Goal: Task Accomplishment & Management: Use online tool/utility

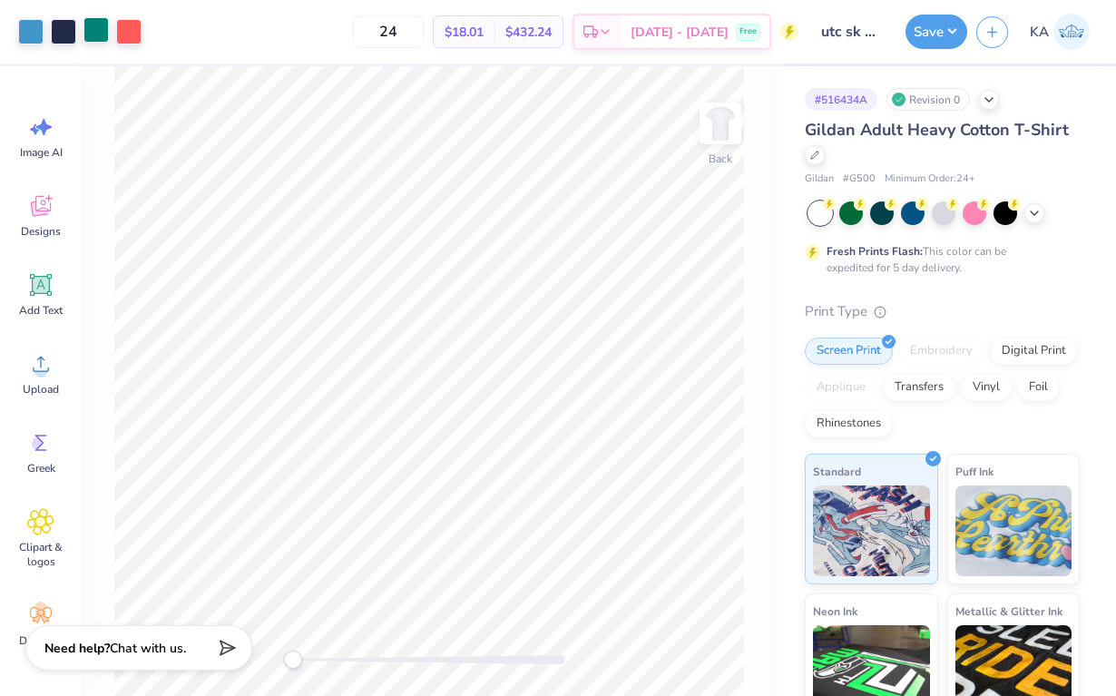
click at [99, 29] on div at bounding box center [96, 29] width 25 height 25
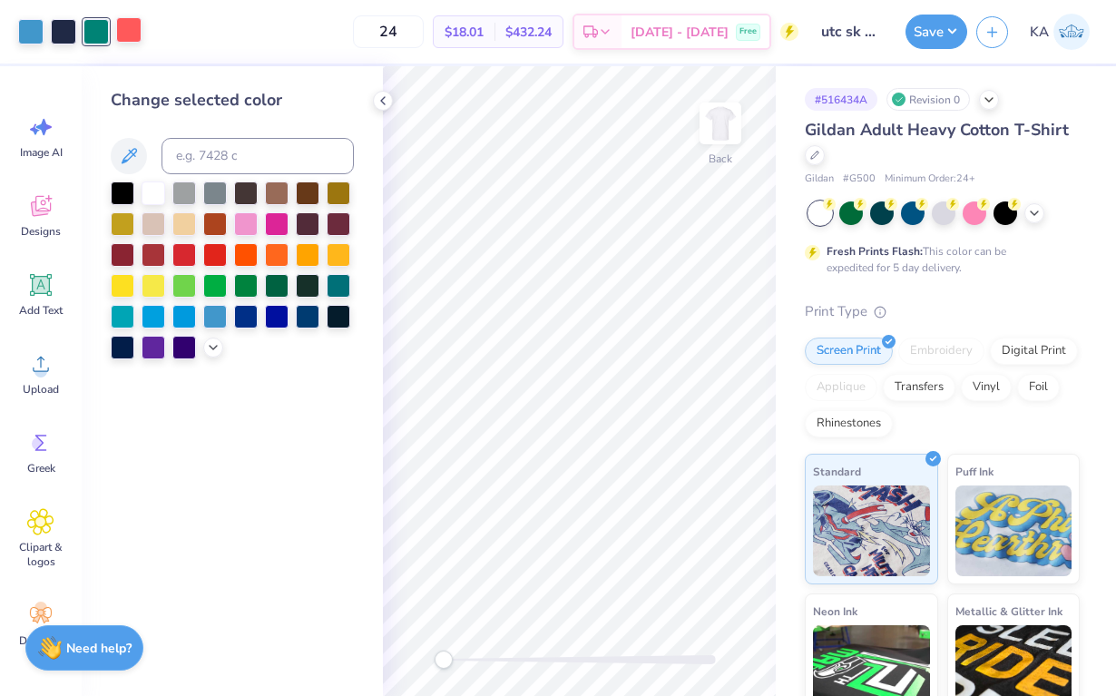
click at [136, 34] on div at bounding box center [128, 29] width 25 height 25
click at [332, 251] on div at bounding box center [339, 253] width 24 height 24
click at [308, 258] on div at bounding box center [308, 253] width 24 height 24
click at [64, 28] on div at bounding box center [63, 29] width 25 height 25
click at [305, 324] on div at bounding box center [308, 315] width 24 height 24
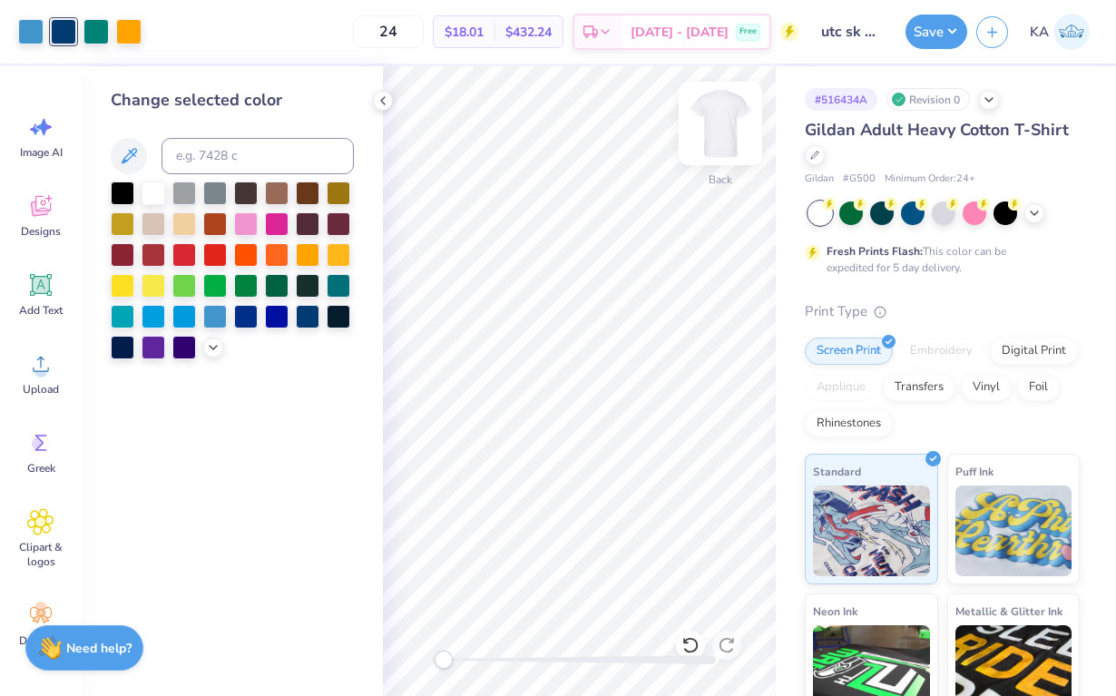
click at [725, 132] on img at bounding box center [720, 123] width 73 height 73
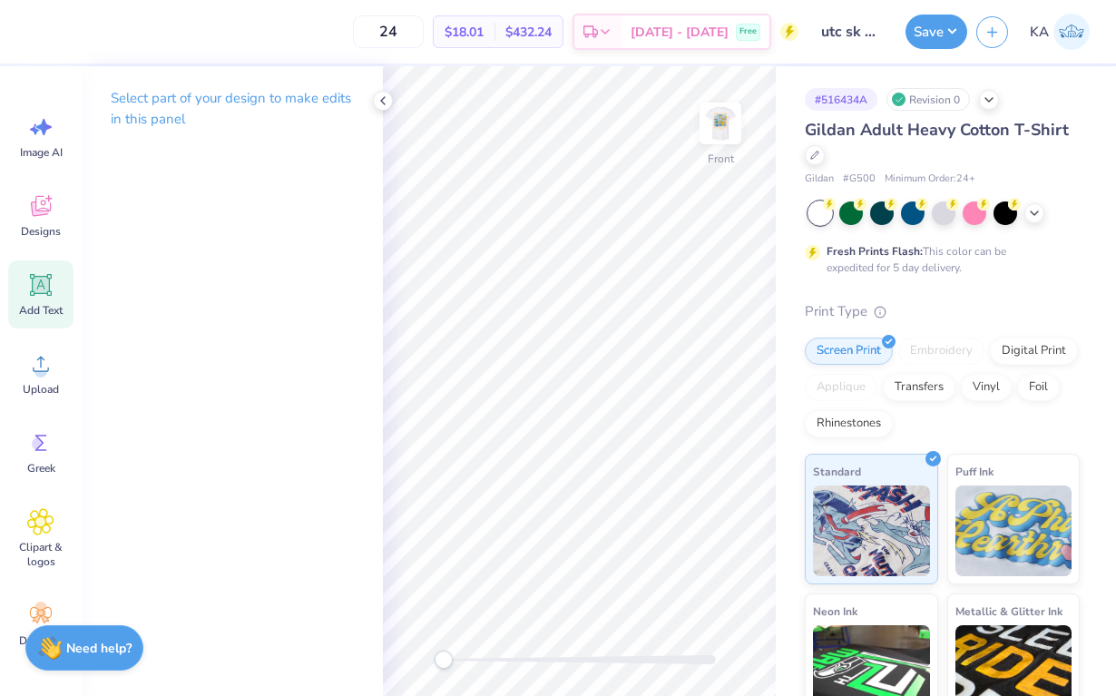
click at [43, 268] on div "Add Text" at bounding box center [40, 294] width 65 height 68
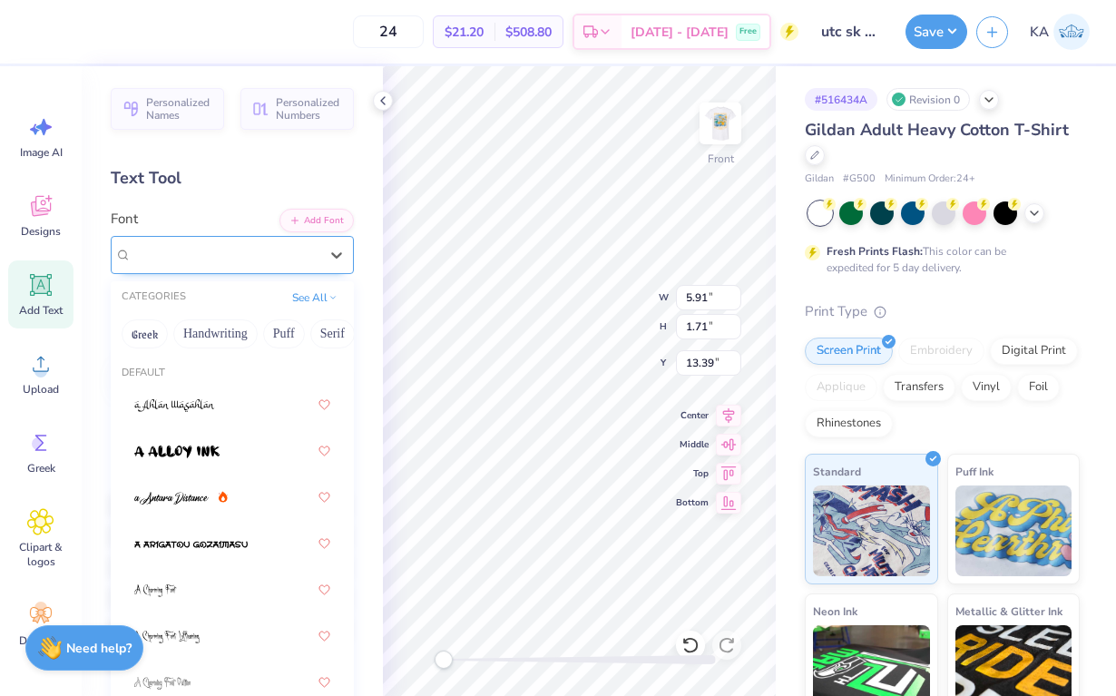
click at [310, 258] on div "Super Dream" at bounding box center [225, 255] width 191 height 28
click at [146, 337] on button "Greek" at bounding box center [145, 333] width 46 height 29
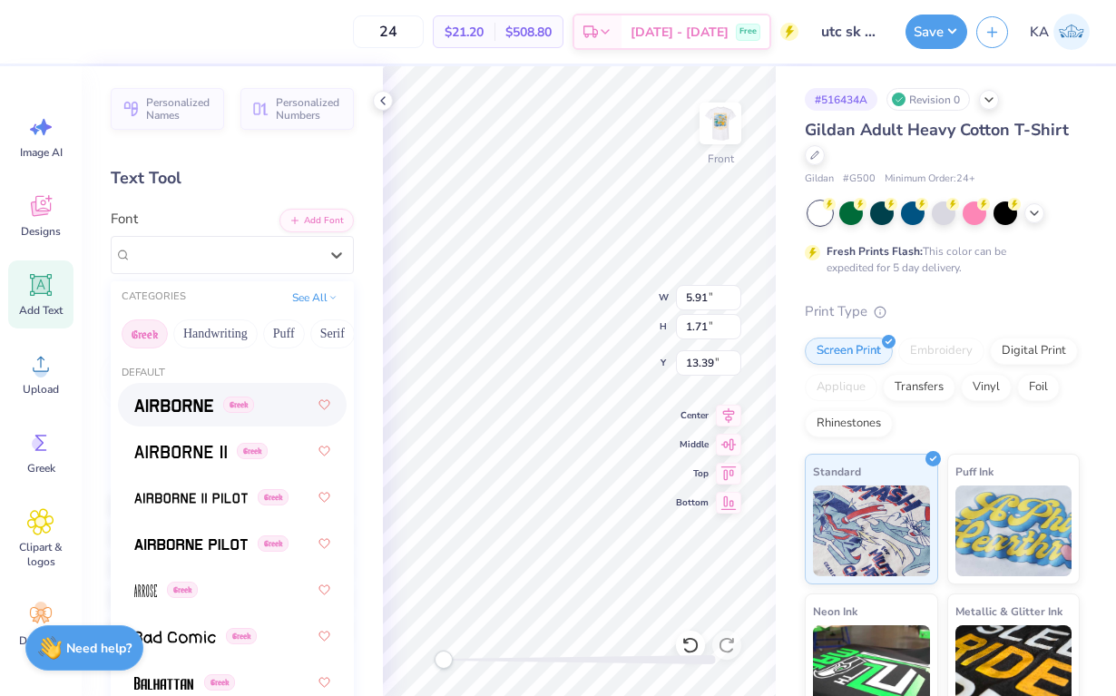
click at [181, 402] on img at bounding box center [173, 405] width 79 height 13
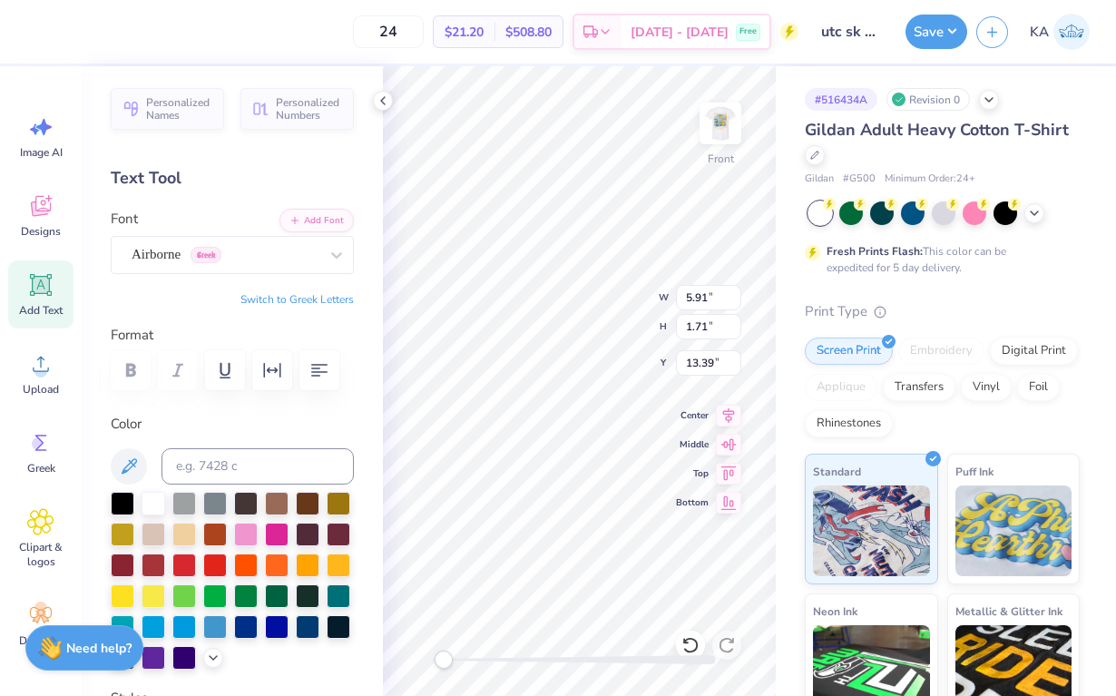
click at [290, 300] on button "Switch to Greek Letters" at bounding box center [297, 299] width 113 height 15
type textarea "Ω"
type textarea "ΣΚ"
click at [321, 563] on div at bounding box center [232, 581] width 243 height 178
click at [310, 563] on div at bounding box center [308, 564] width 24 height 24
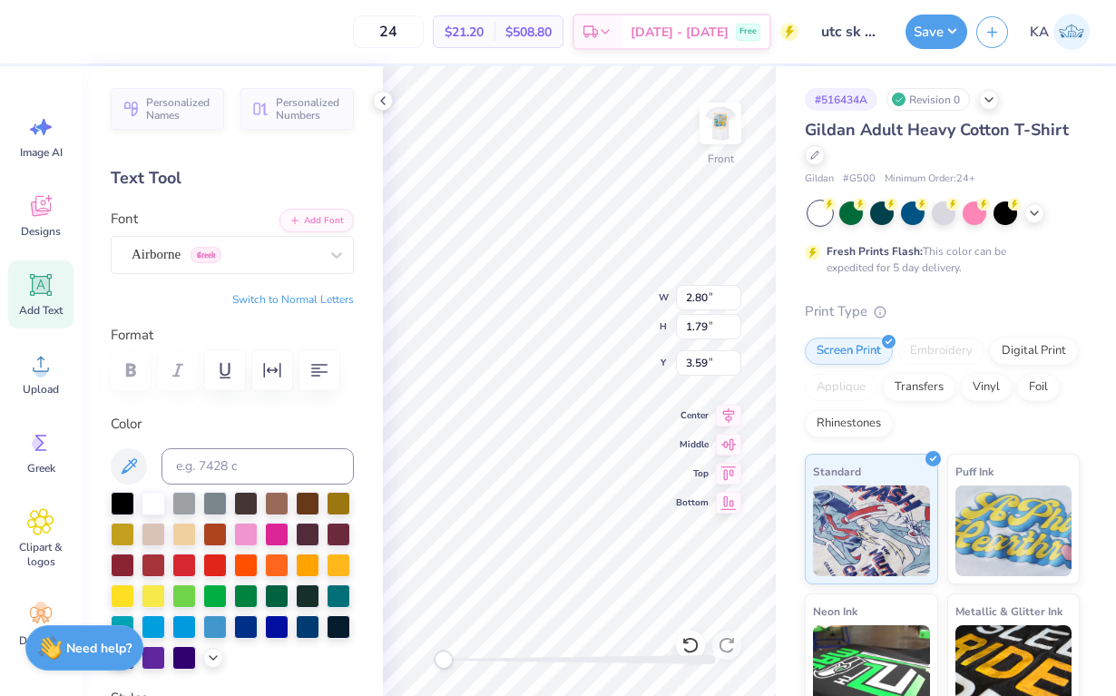
click at [237, 292] on button "Switch to Normal Letters" at bounding box center [293, 299] width 122 height 15
type textarea "[DATE]"
click at [262, 372] on icon "button" at bounding box center [272, 370] width 22 height 22
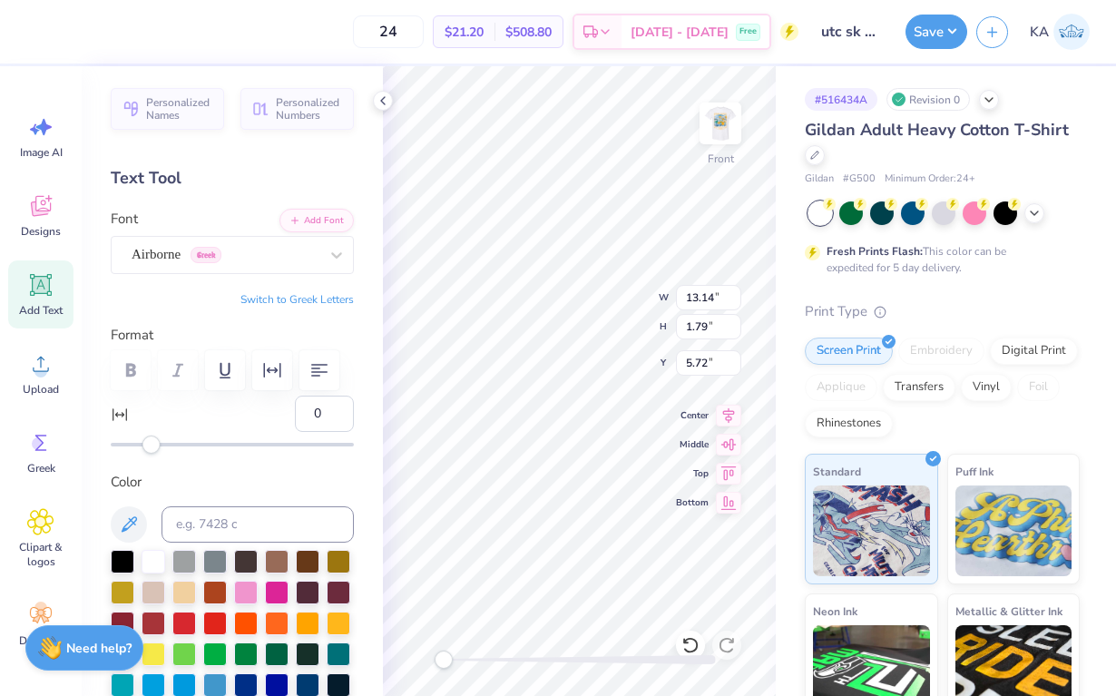
type input "7.97"
type input "1.09"
type input "6.42"
type input "2.80"
type input "1.79"
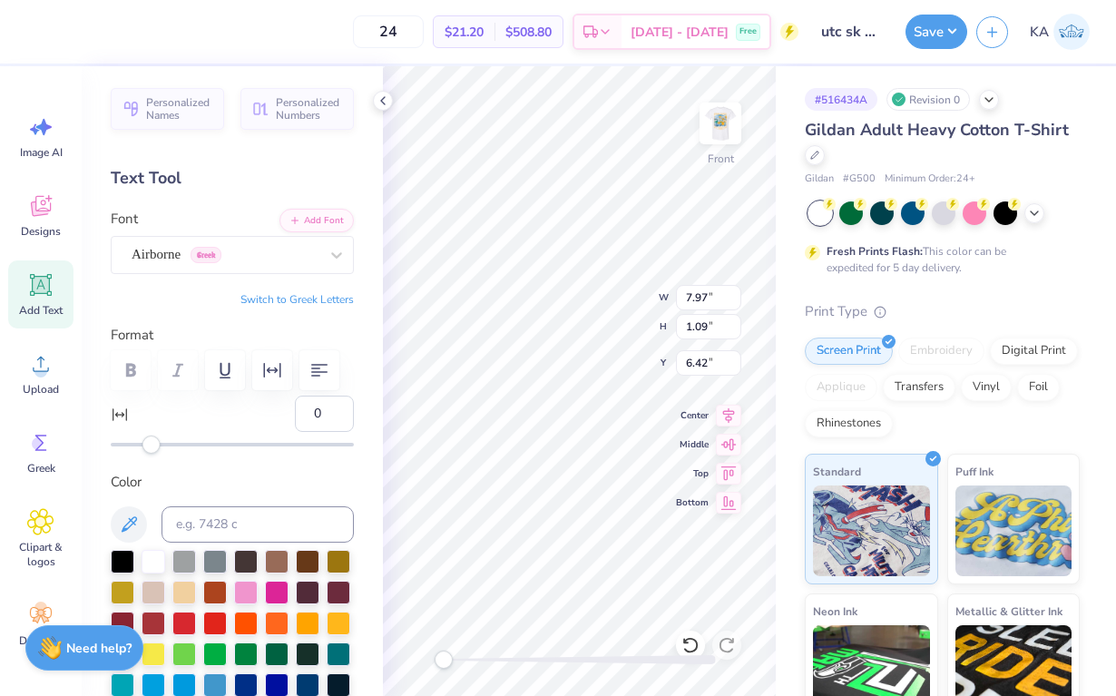
type input "3.59"
type input "3.49"
type input "2.23"
type input "3.63"
type input "4.01"
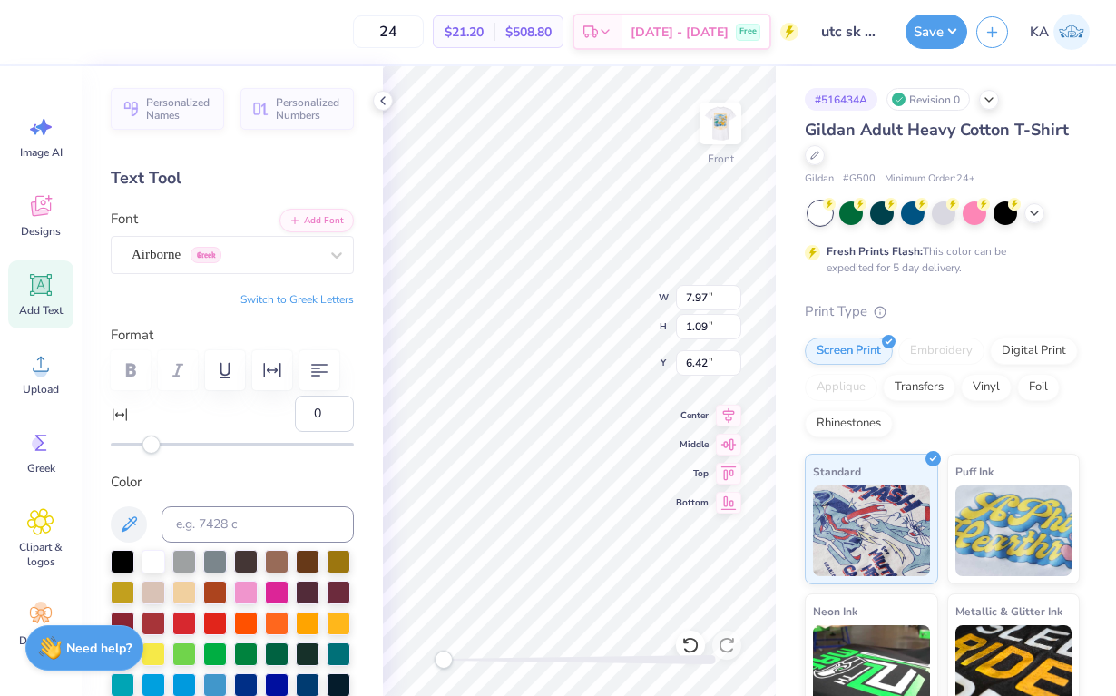
type input "0.55"
type input "7.01"
click at [387, 106] on icon at bounding box center [383, 100] width 15 height 15
type input "23.77"
click at [720, 152] on img at bounding box center [720, 123] width 73 height 73
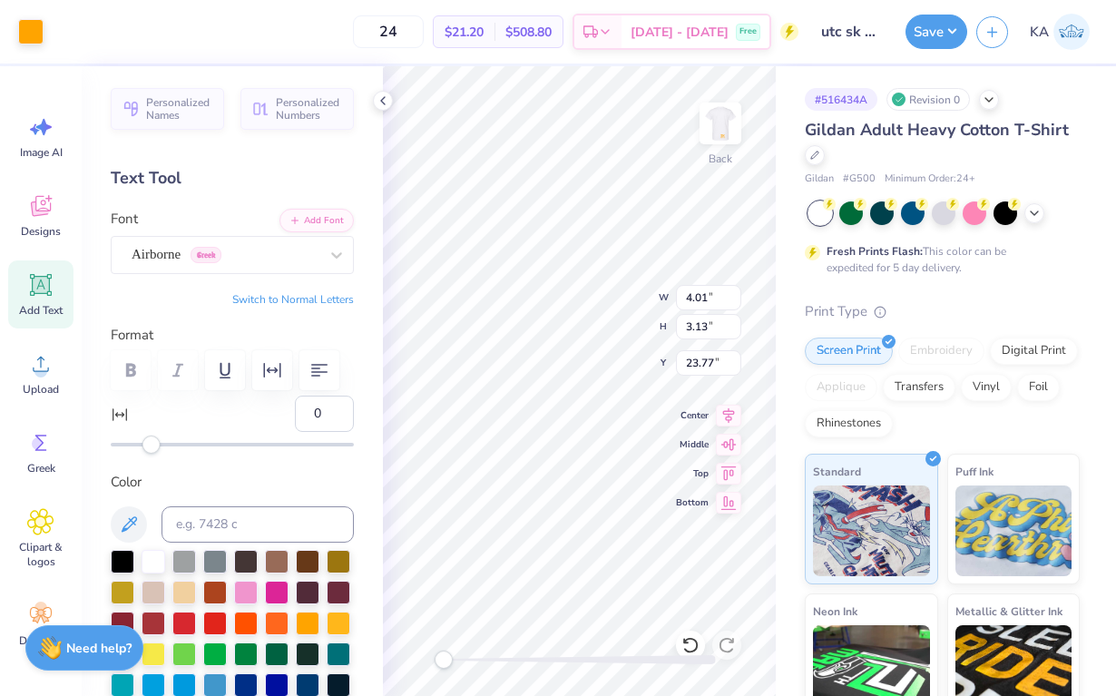
type input "4.07"
type input "3.18"
type input "22.32"
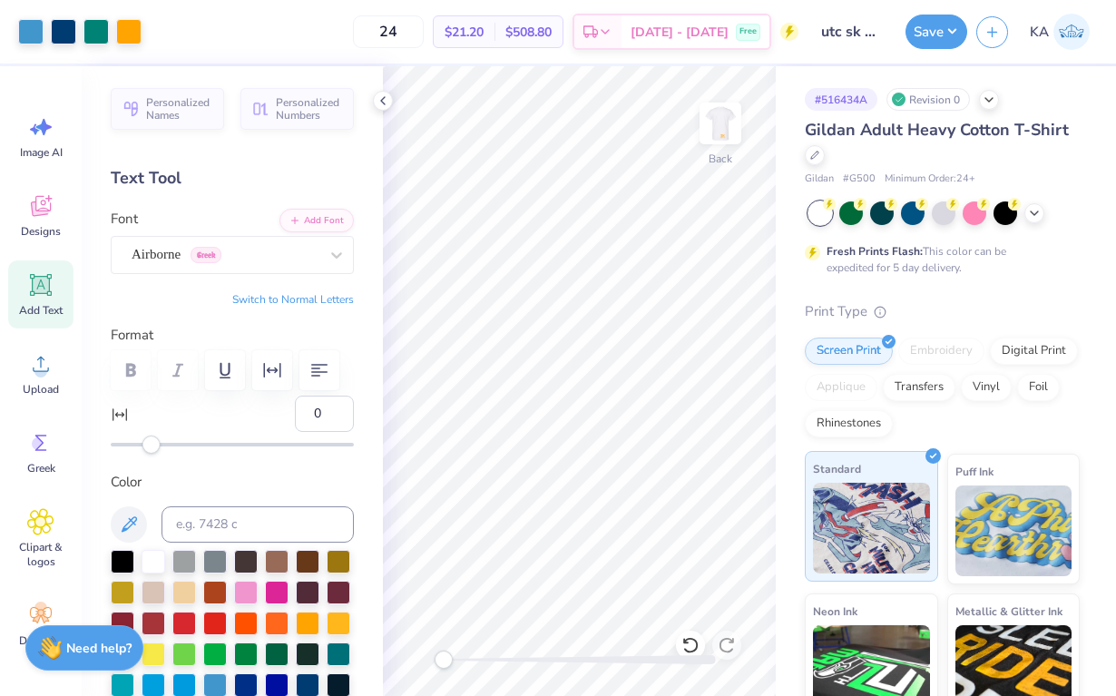
click at [814, 517] on div "Art colors 24 $21.20 Per Item $508.80 Total Est. Delivery [DATE] - [DATE] Free …" at bounding box center [558, 348] width 1116 height 696
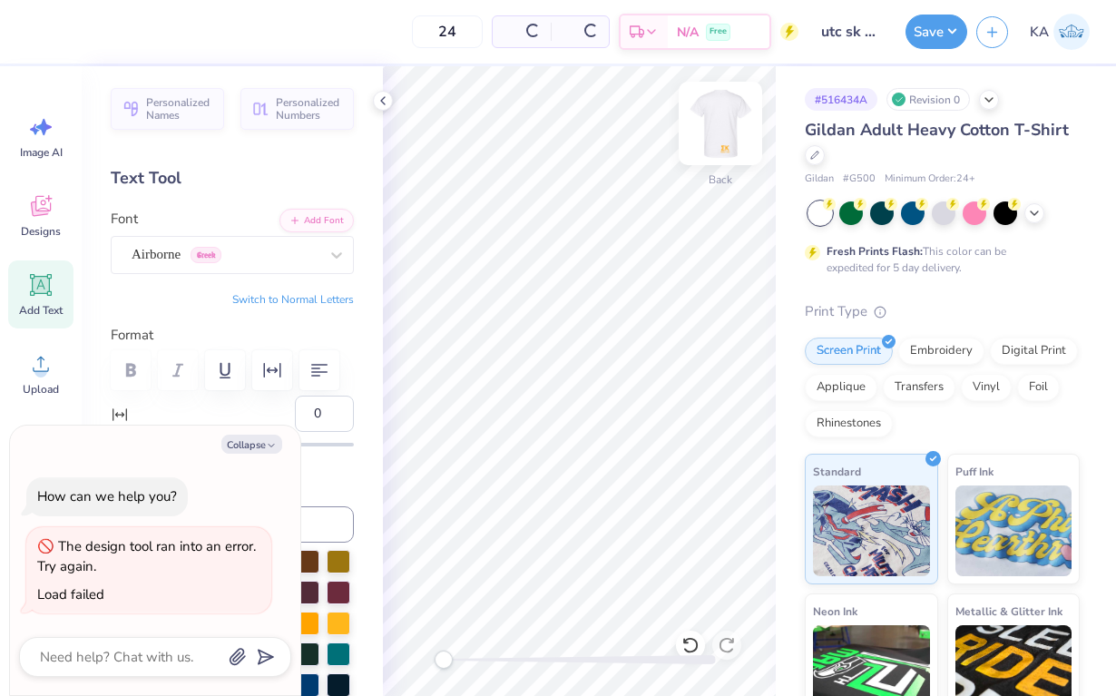
click at [718, 131] on img at bounding box center [720, 123] width 73 height 73
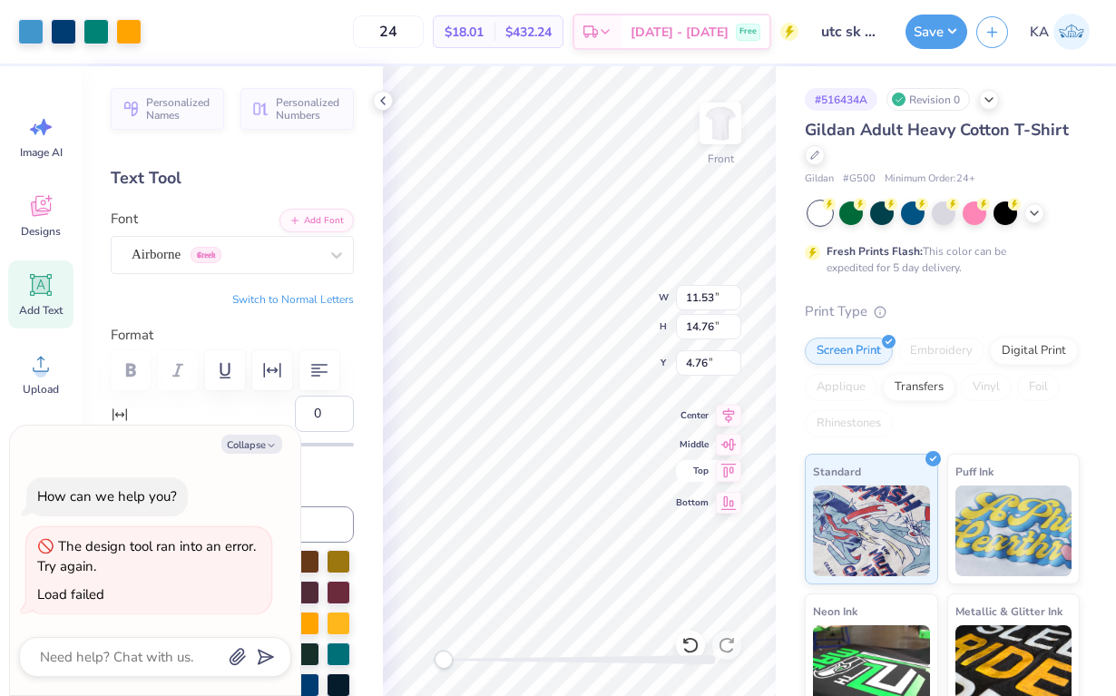
type textarea "x"
type input "12.78"
type input "16.36"
type input "3.00"
click at [719, 113] on img at bounding box center [720, 123] width 73 height 73
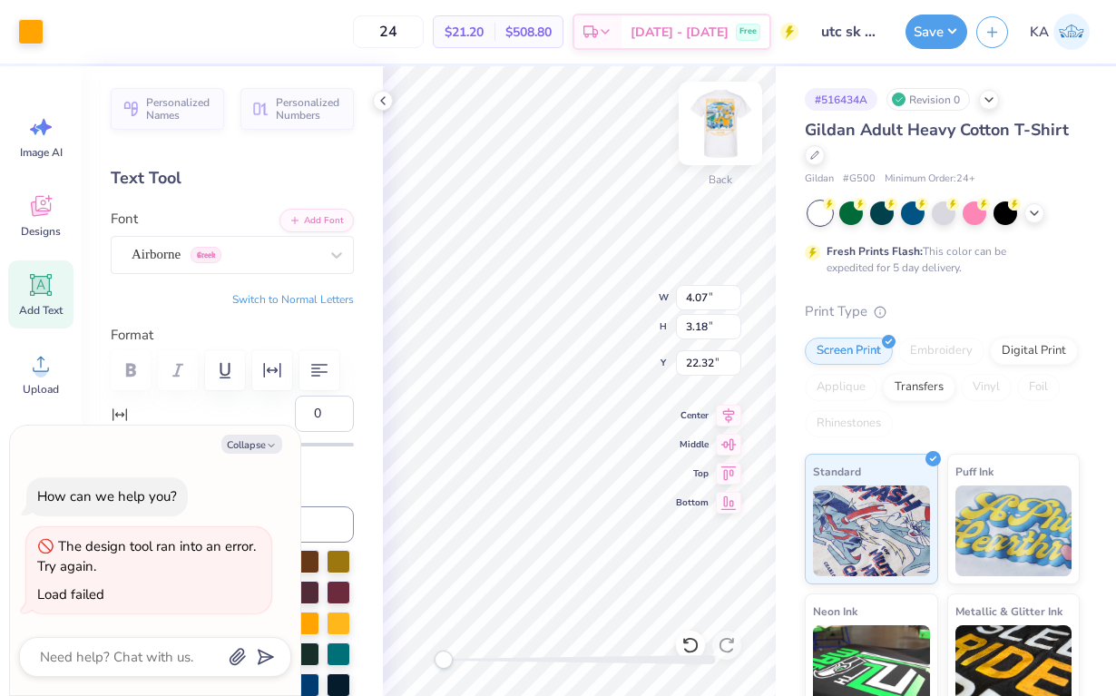
type textarea "x"
type input "3.00"
click at [619, 323] on div "Back W 4.07 4.07 " H 3.18 3.18 " Y 3.00 3.00 " Center Middle Top Bottom" at bounding box center [579, 381] width 393 height 630
click at [260, 439] on button "Collapse" at bounding box center [251, 444] width 61 height 19
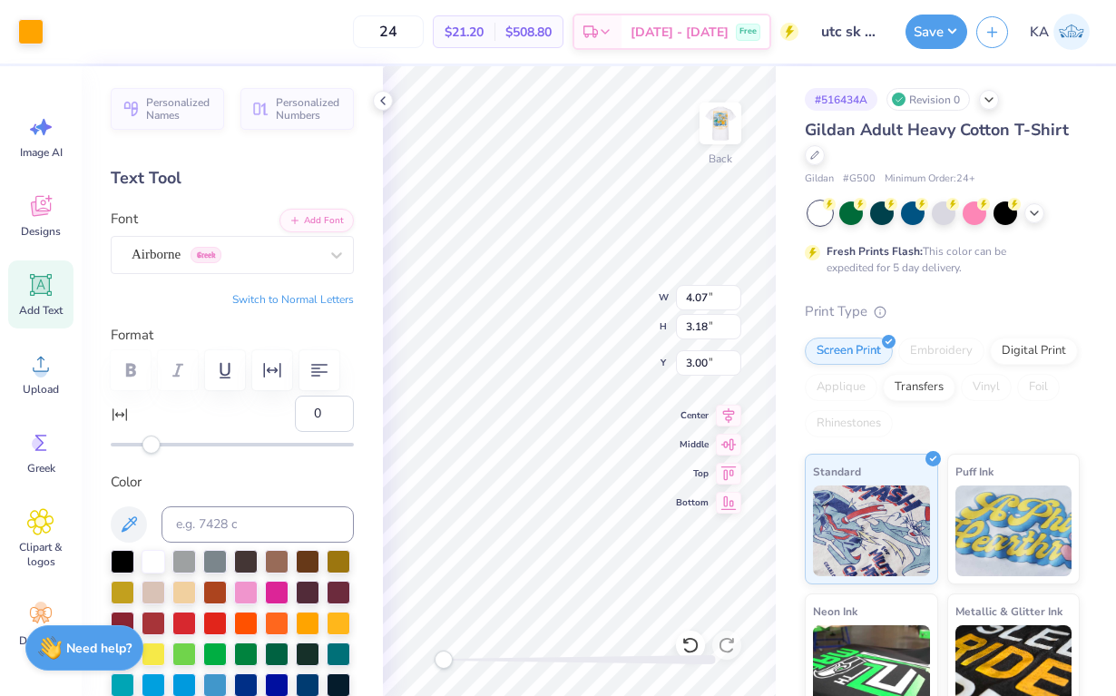
type textarea "x"
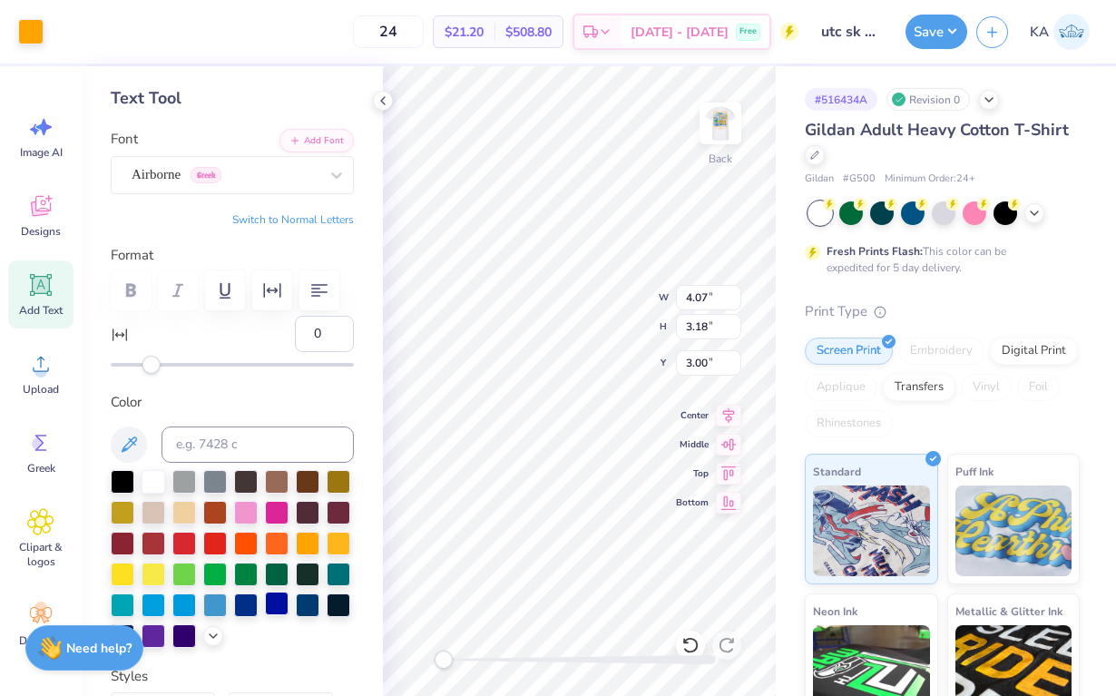
scroll to position [92, 0]
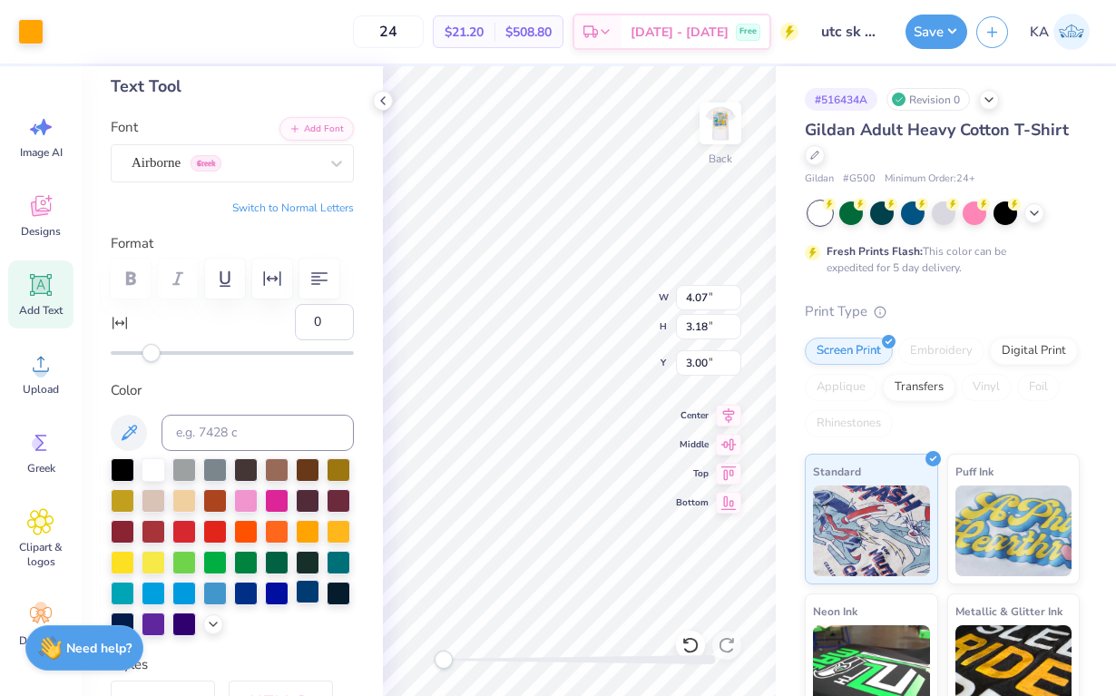
click at [304, 601] on div at bounding box center [308, 592] width 24 height 24
click at [310, 589] on div at bounding box center [308, 592] width 24 height 24
click at [21, 37] on div at bounding box center [30, 29] width 25 height 25
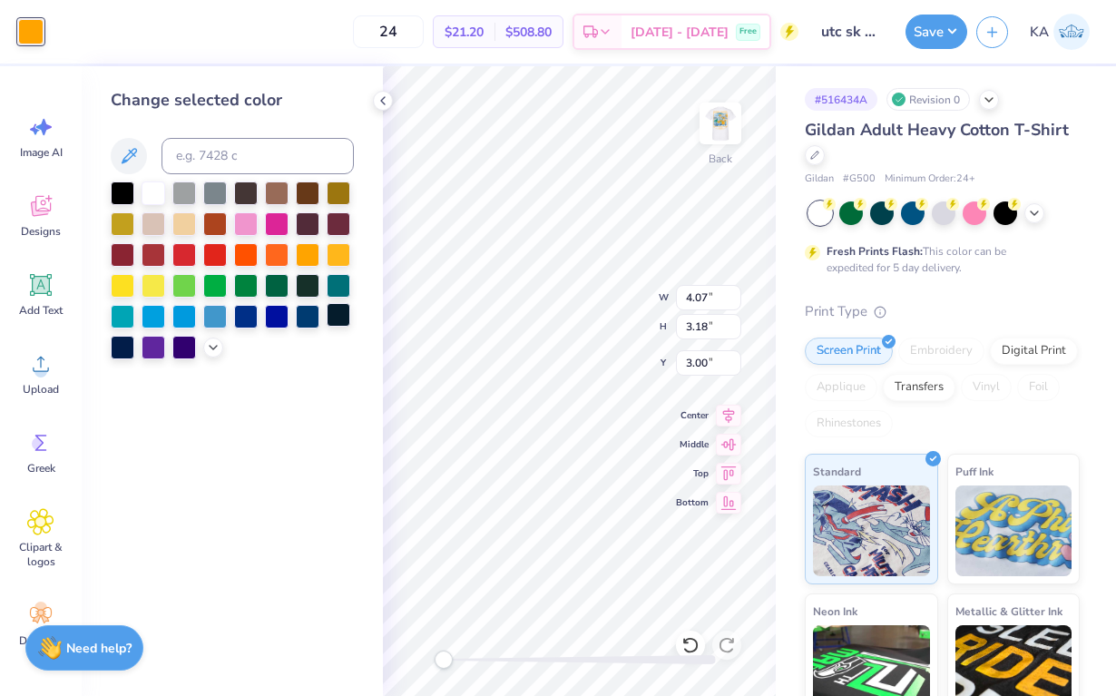
click at [327, 325] on div at bounding box center [339, 315] width 24 height 24
click at [310, 325] on div at bounding box center [308, 315] width 24 height 24
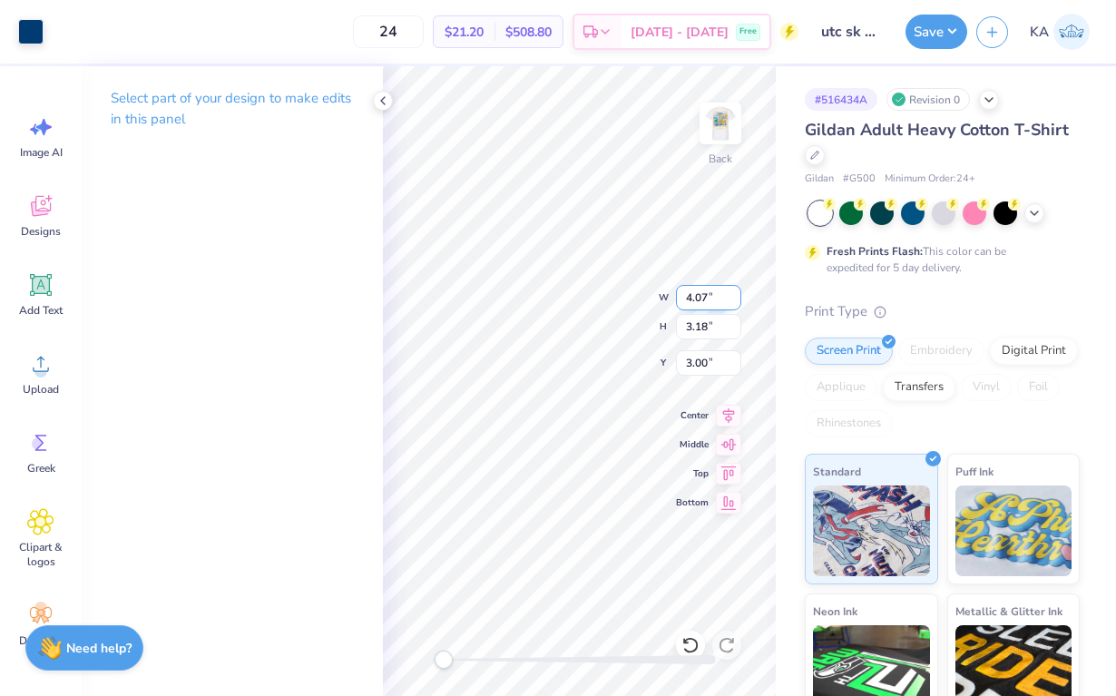
click at [612, 288] on div "Back W 4.07 4.07 " H 3.18 3.18 " Y 3.00 3.00 " Center Middle Top Bottom" at bounding box center [579, 381] width 393 height 630
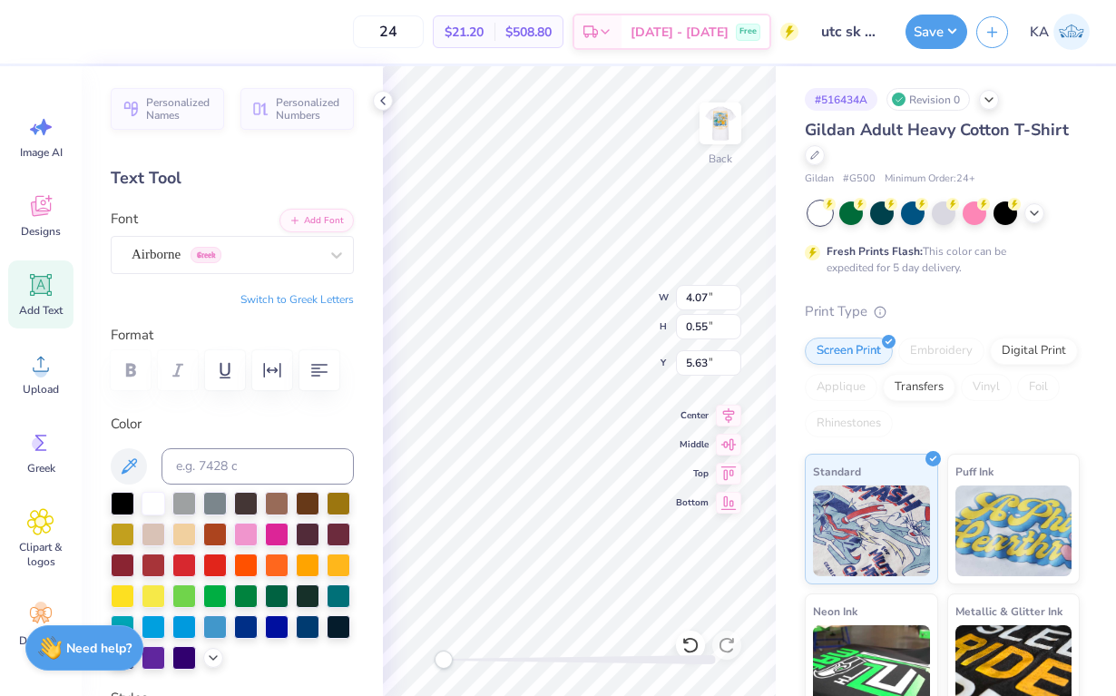
type input "3.86"
type input "0.53"
type input "5.66"
click at [622, 320] on div "Back W 3.86 4.07 " H 0.53 0.55 " Y 5.66 5.63 " Center Middle Top Bottom" at bounding box center [579, 381] width 393 height 630
click at [677, 370] on input "3.00" at bounding box center [708, 362] width 65 height 25
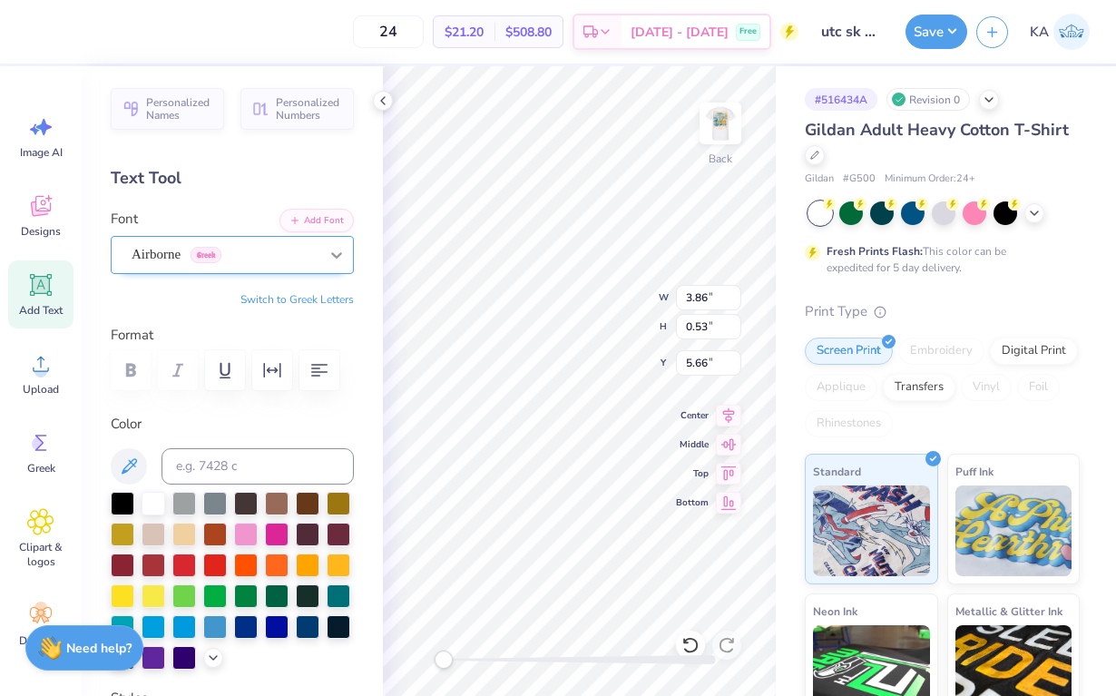
click at [323, 246] on div at bounding box center [336, 255] width 33 height 33
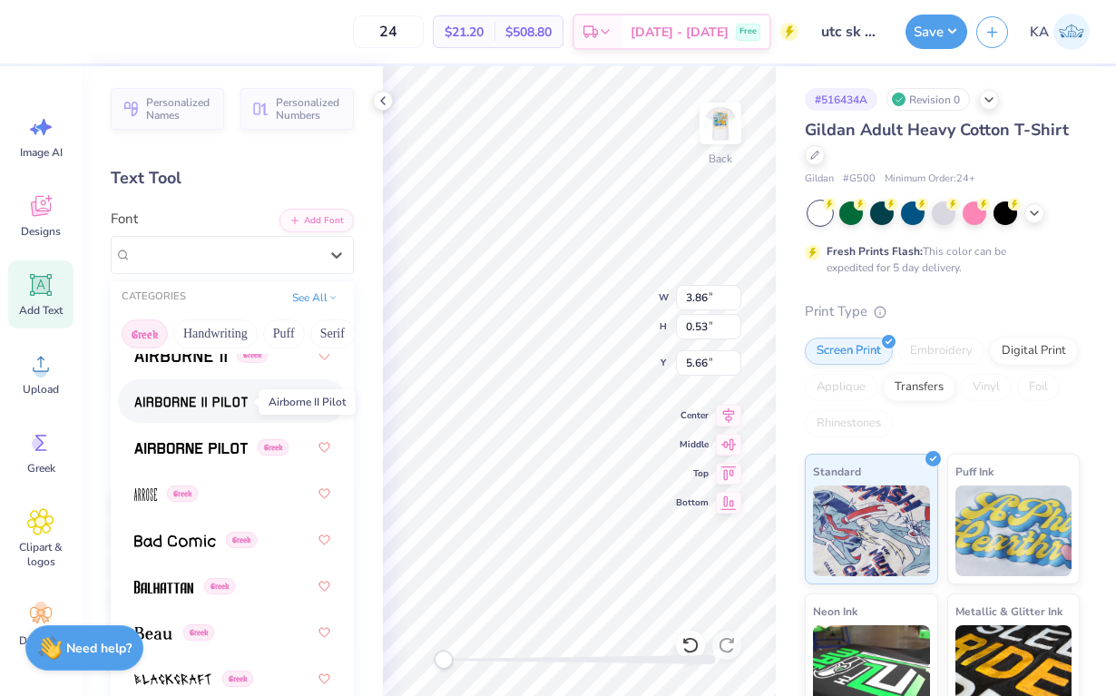
scroll to position [98, 0]
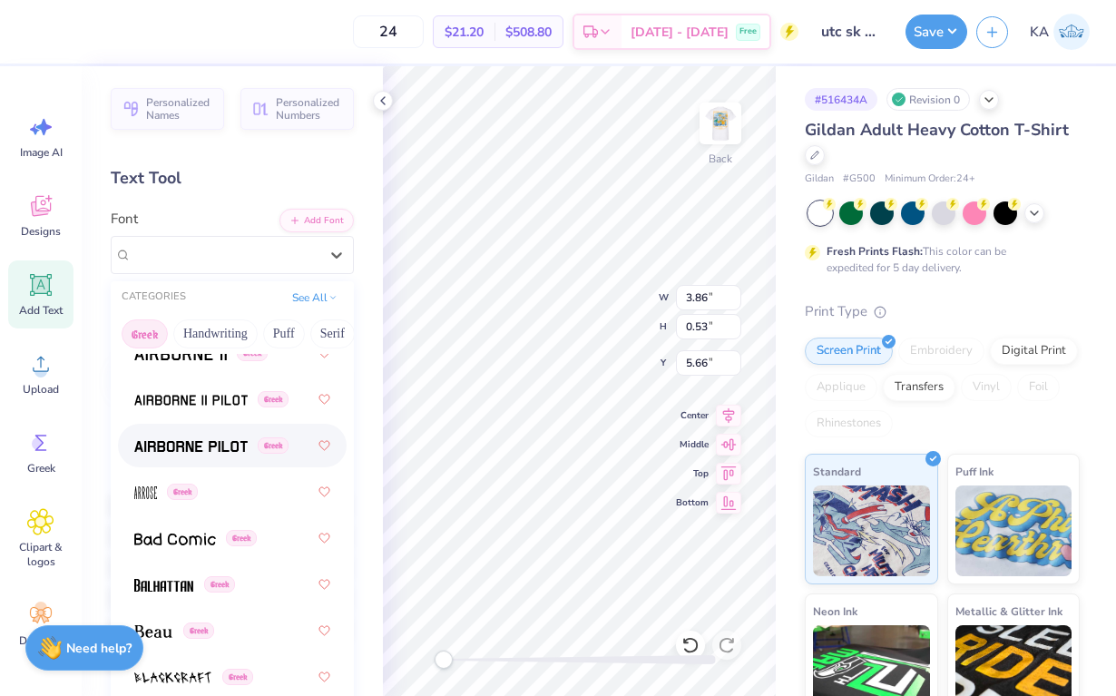
click at [197, 447] on img at bounding box center [190, 446] width 113 height 13
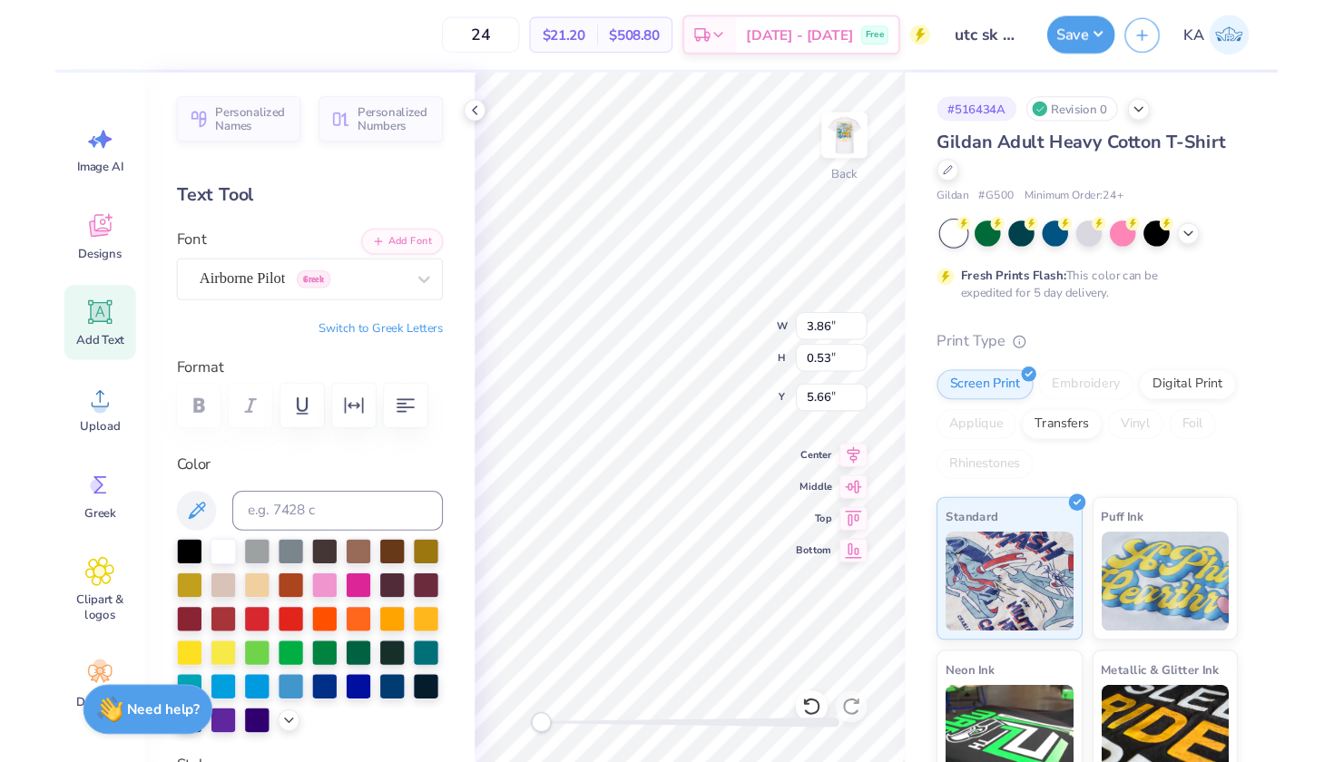
scroll to position [0, 4]
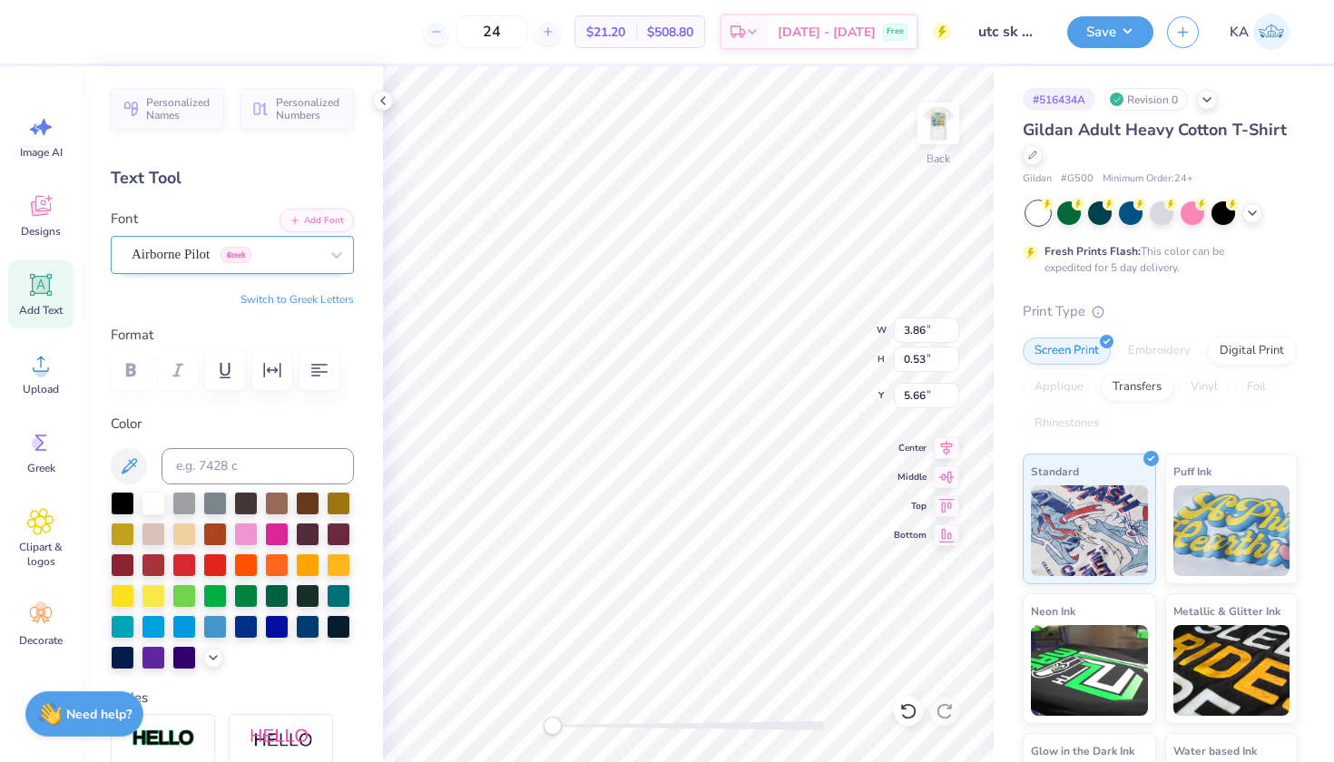
click at [207, 251] on span "Airborne Pilot" at bounding box center [171, 254] width 78 height 21
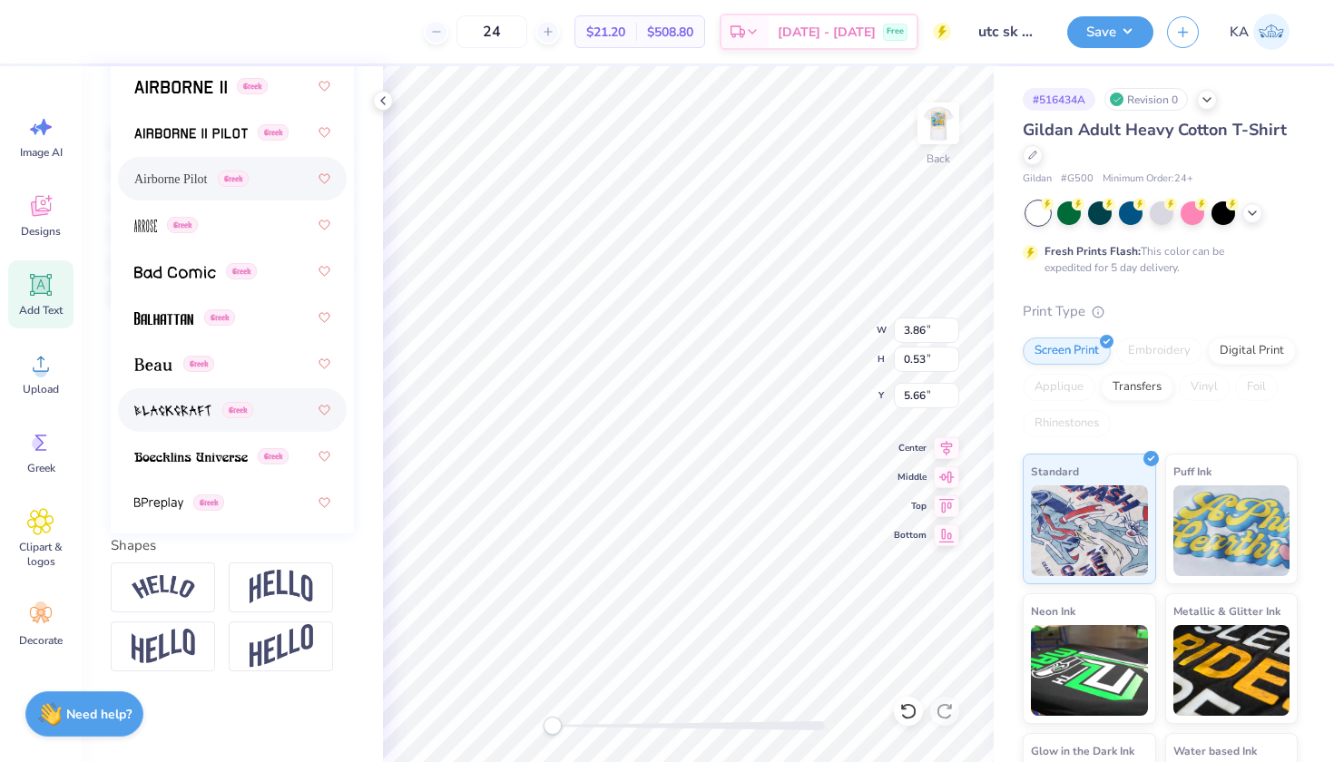
scroll to position [4, 0]
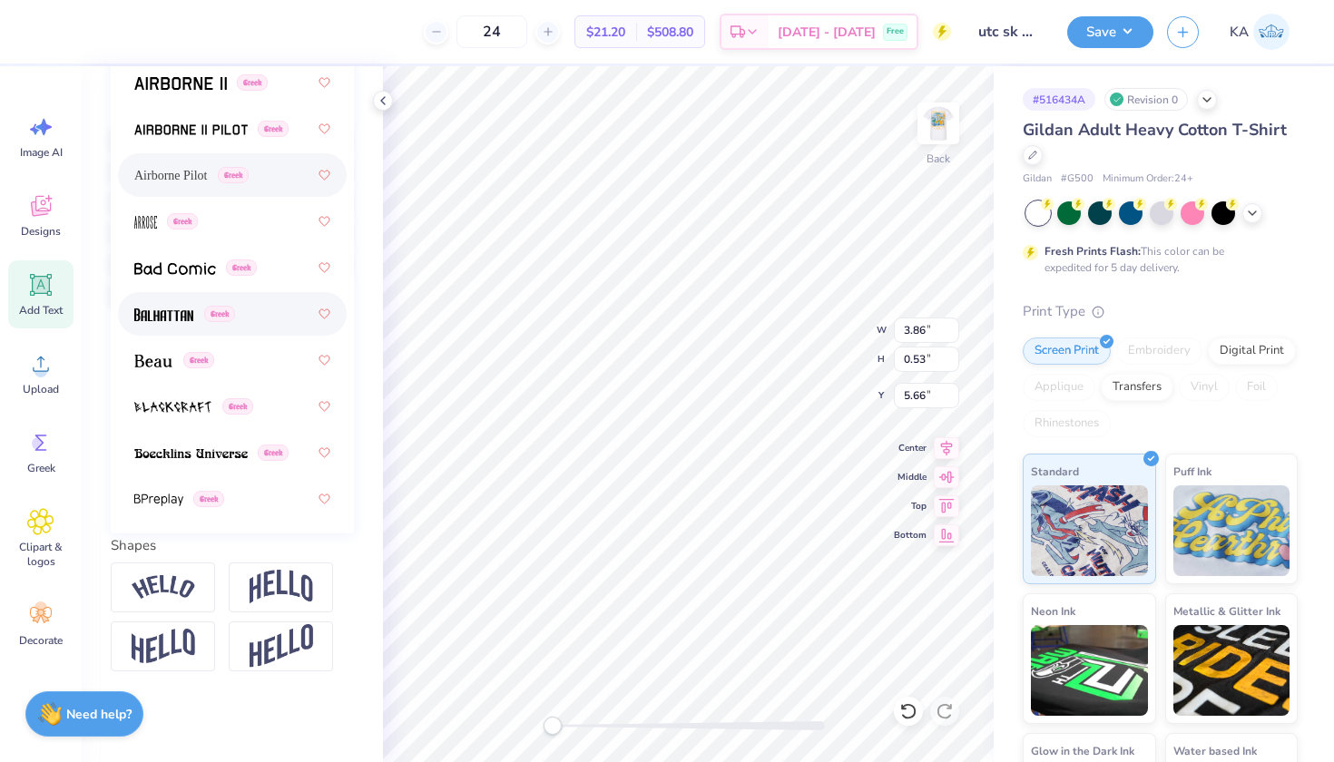
click at [155, 314] on img at bounding box center [163, 315] width 59 height 13
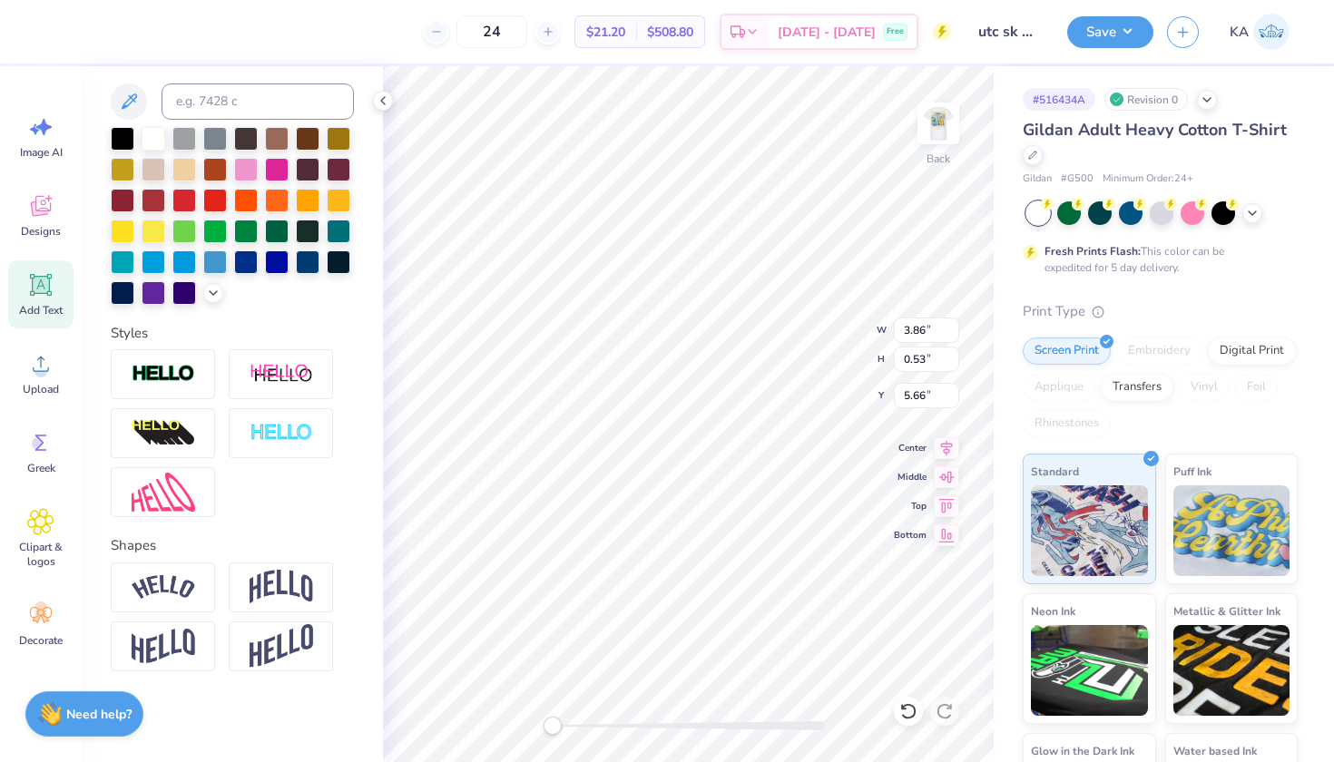
scroll to position [131, 0]
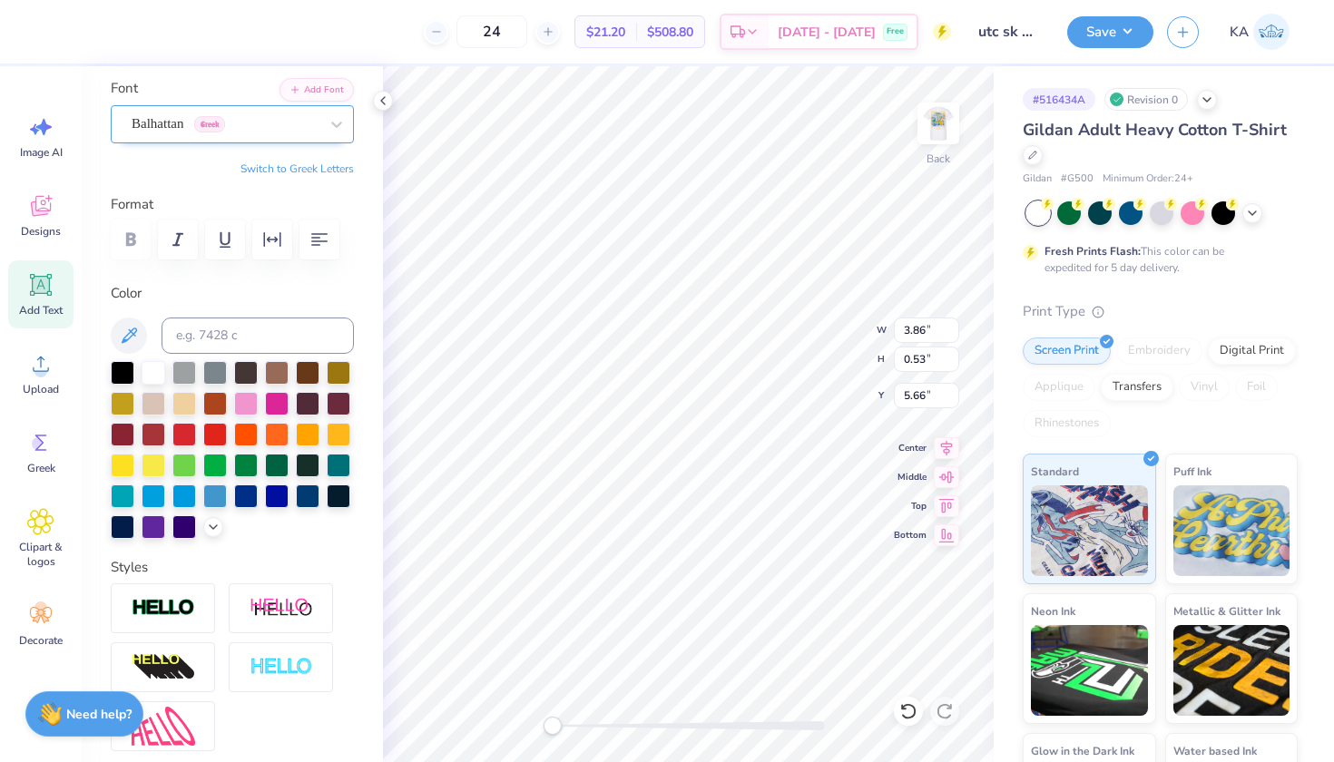
click at [180, 125] on span "Balhattan" at bounding box center [158, 123] width 52 height 21
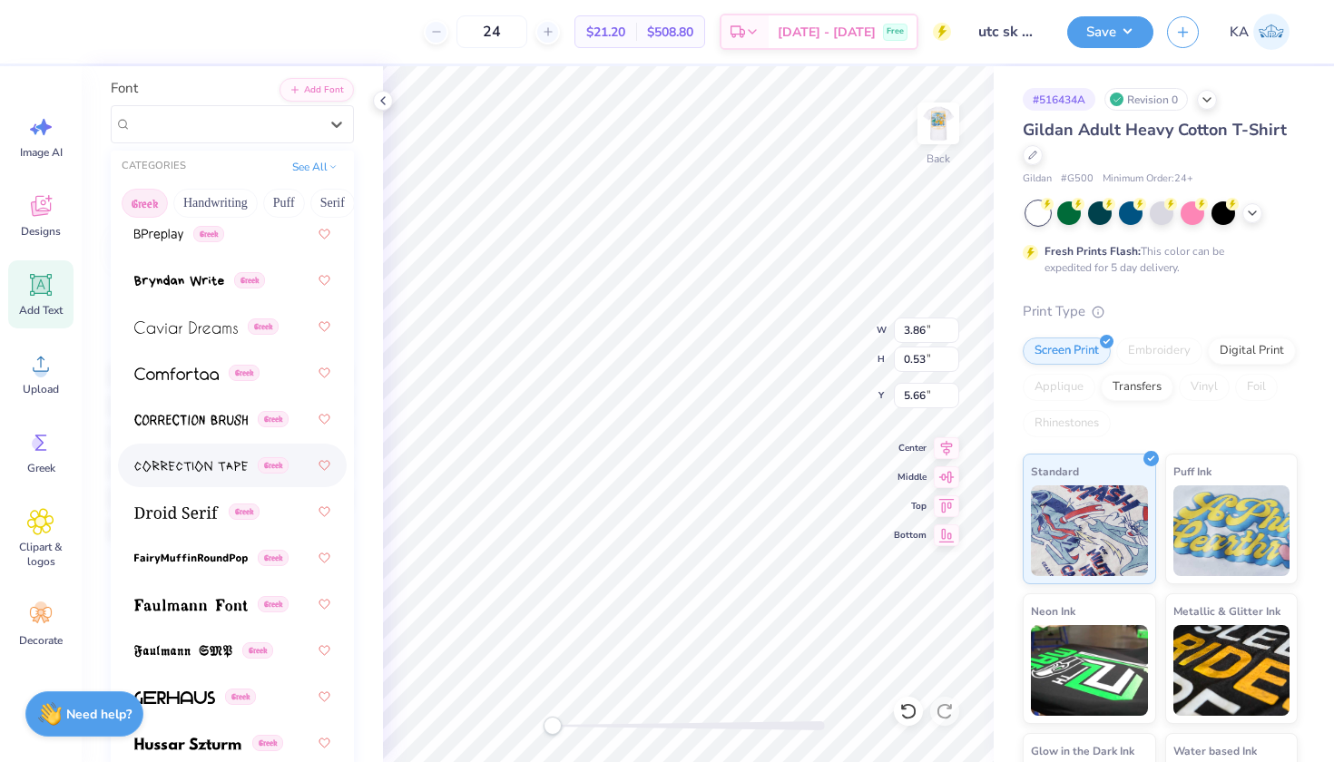
scroll to position [504, 0]
click at [192, 550] on span at bounding box center [190, 557] width 113 height 19
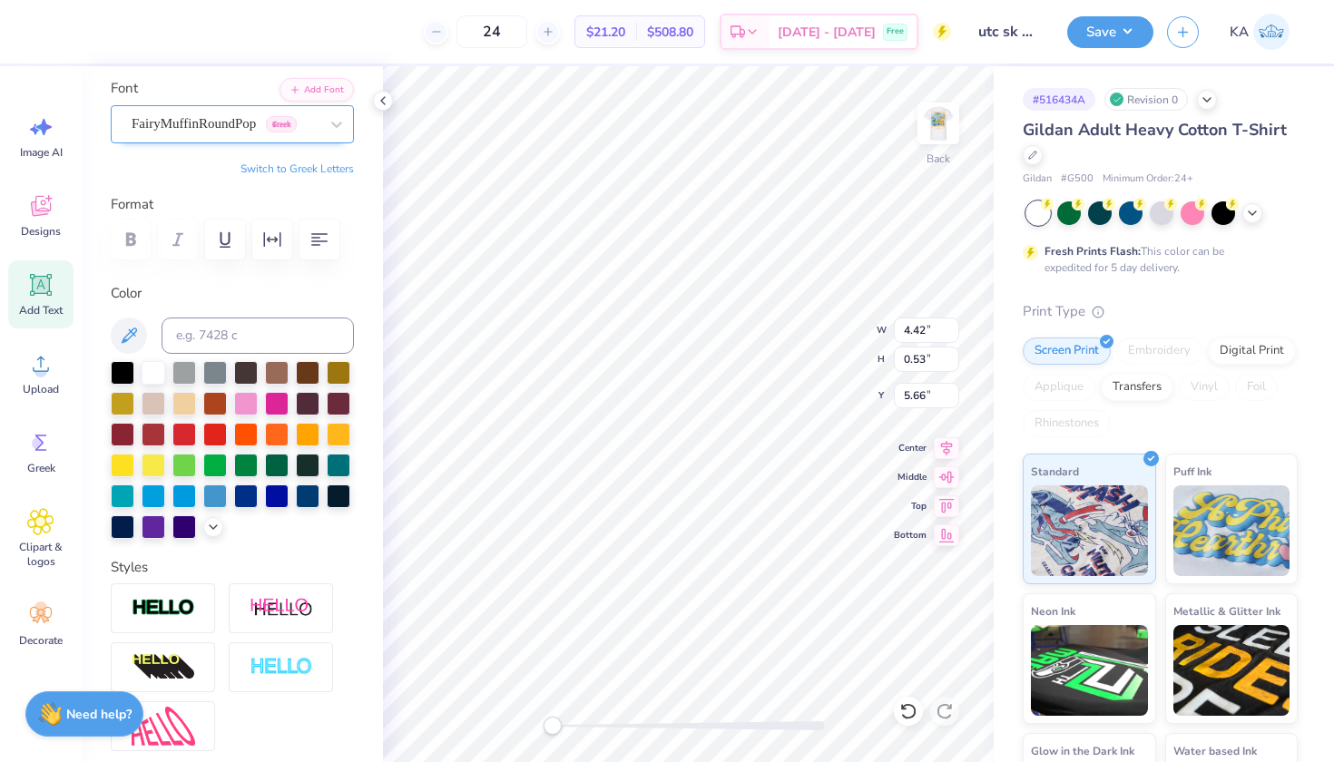
click at [189, 117] on span "FairyMuffinRoundPop" at bounding box center [194, 123] width 124 height 21
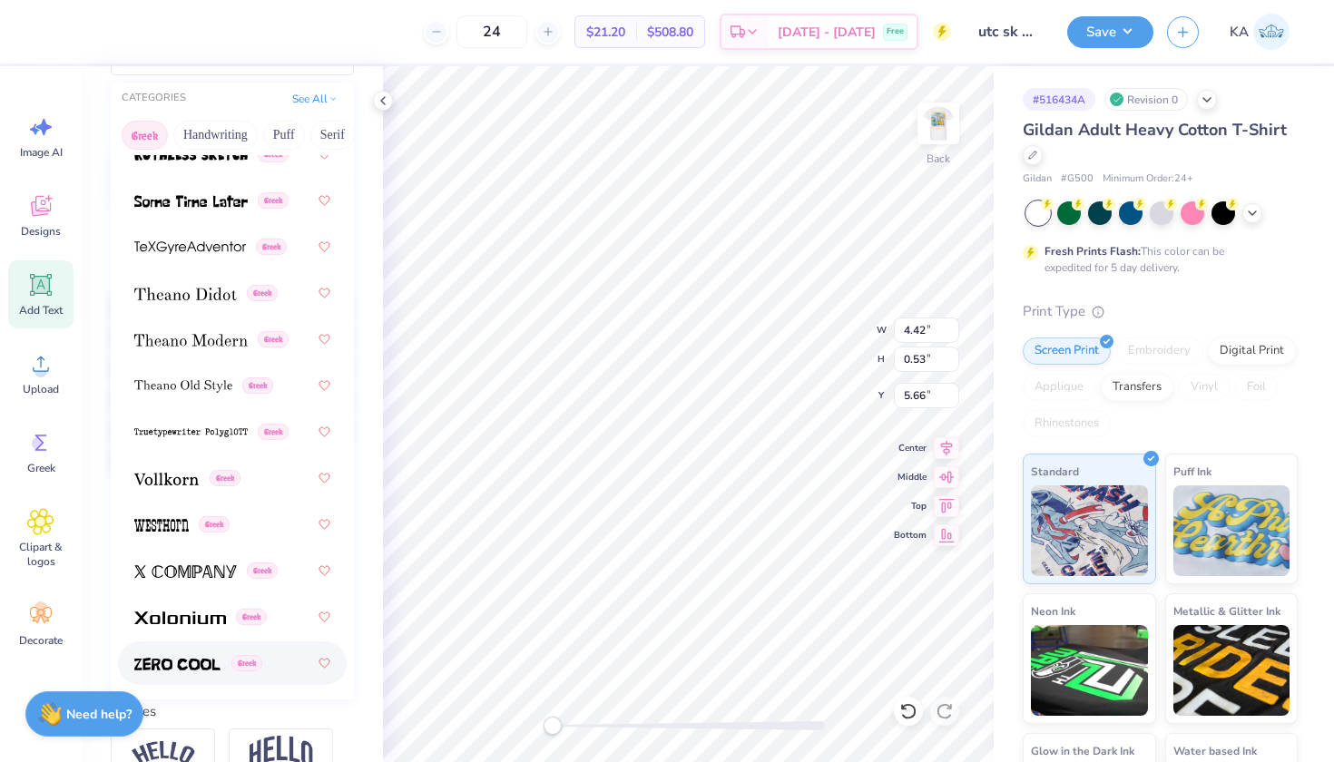
scroll to position [705, 0]
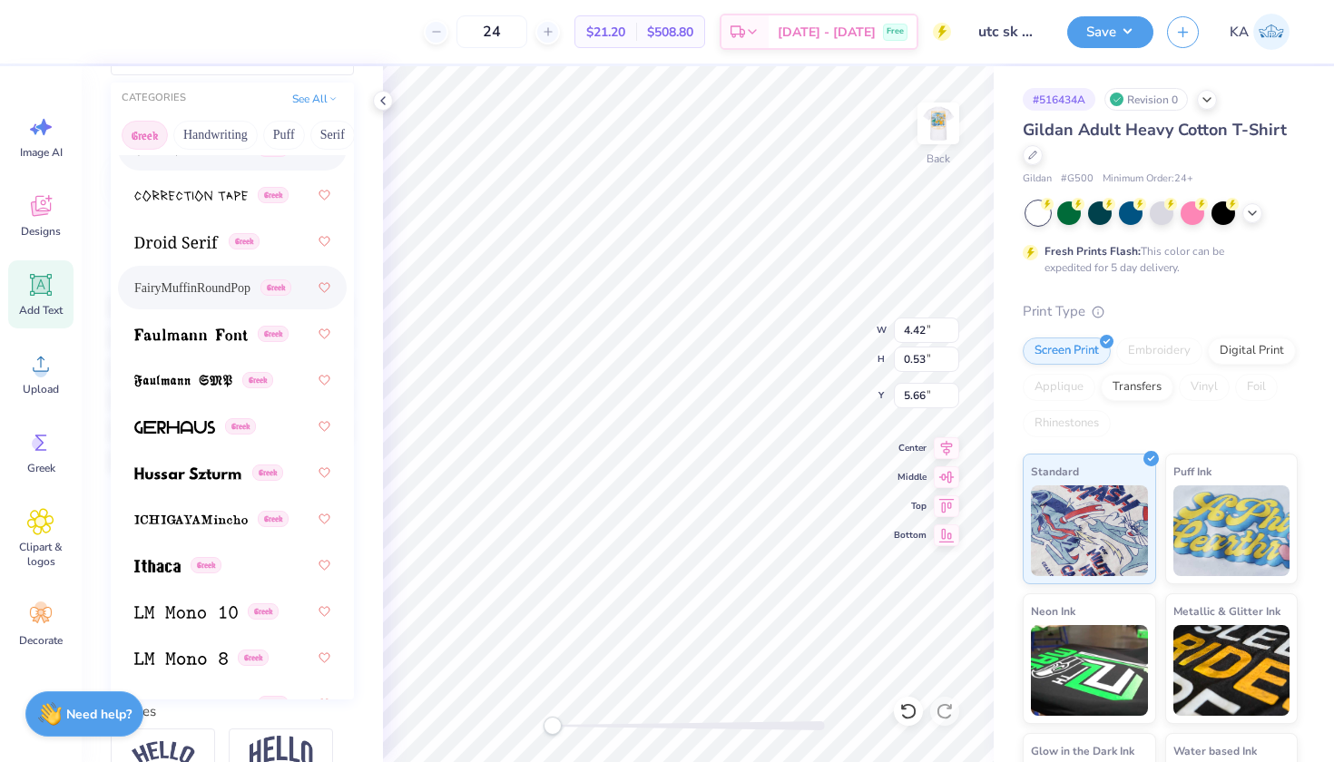
click at [144, 129] on button "Greek" at bounding box center [145, 135] width 46 height 29
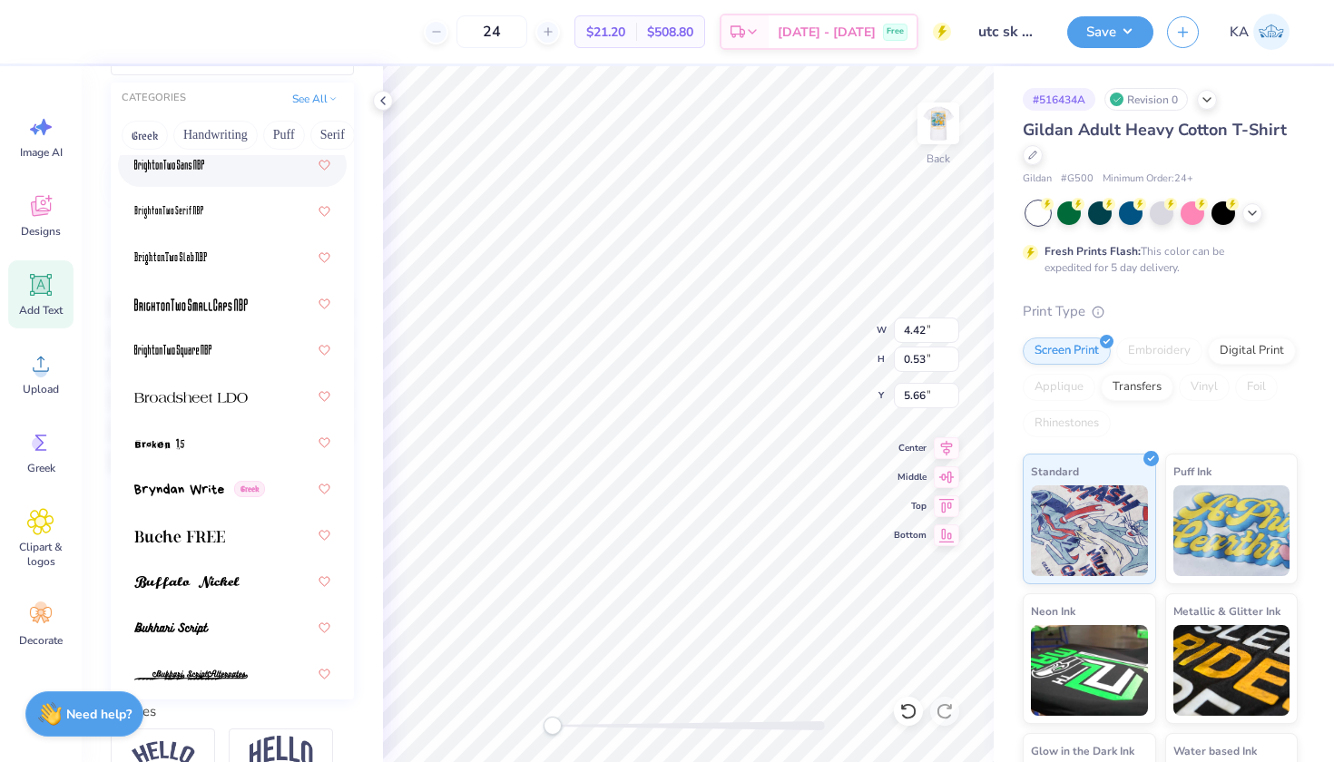
scroll to position [2049, 0]
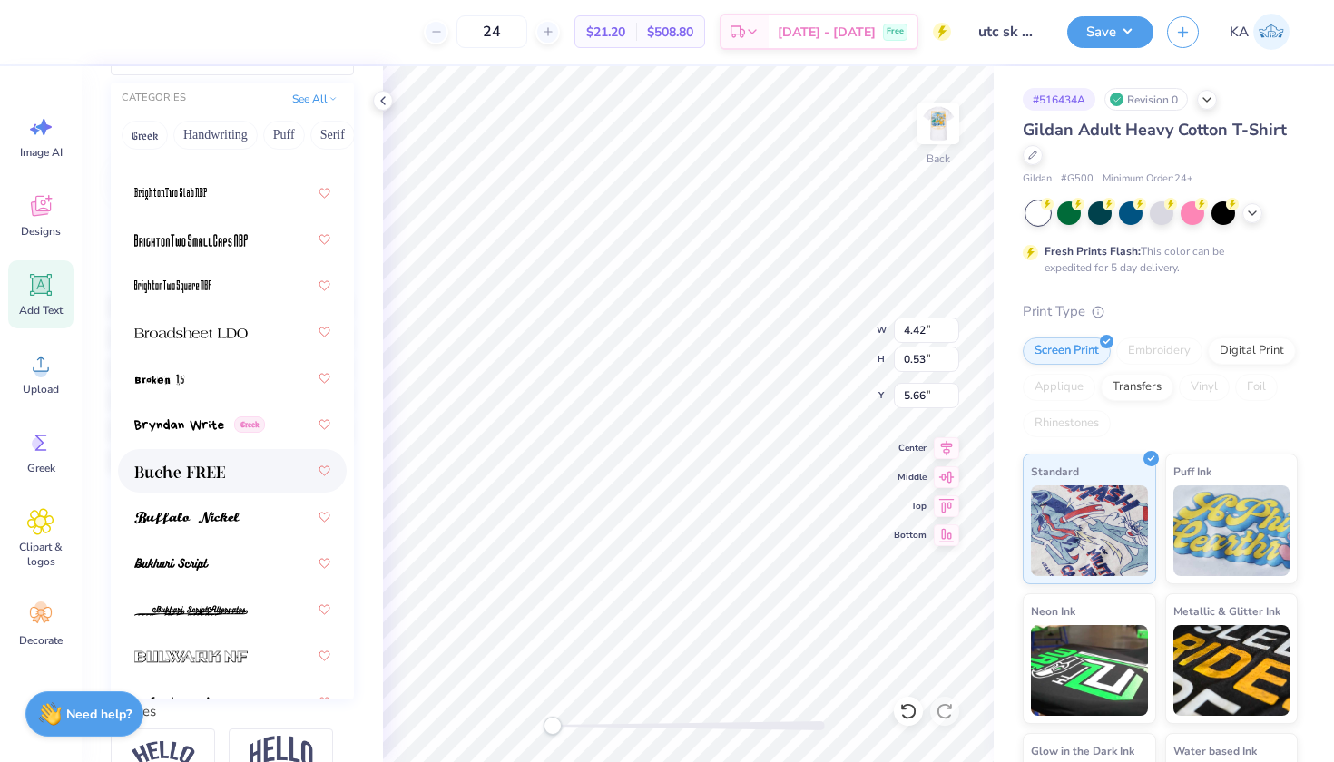
click at [199, 486] on div at bounding box center [232, 471] width 196 height 33
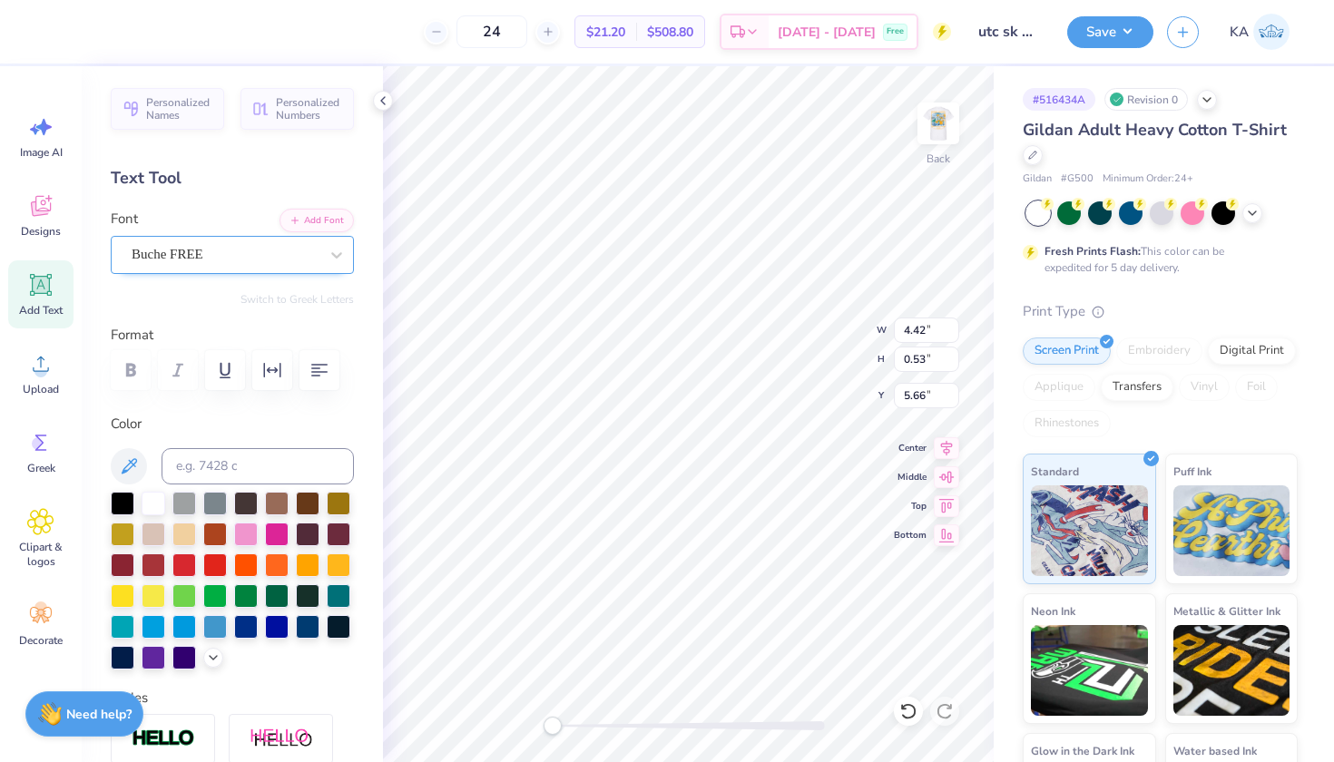
scroll to position [0, 0]
click at [225, 257] on div "Buche FREE" at bounding box center [225, 255] width 191 height 28
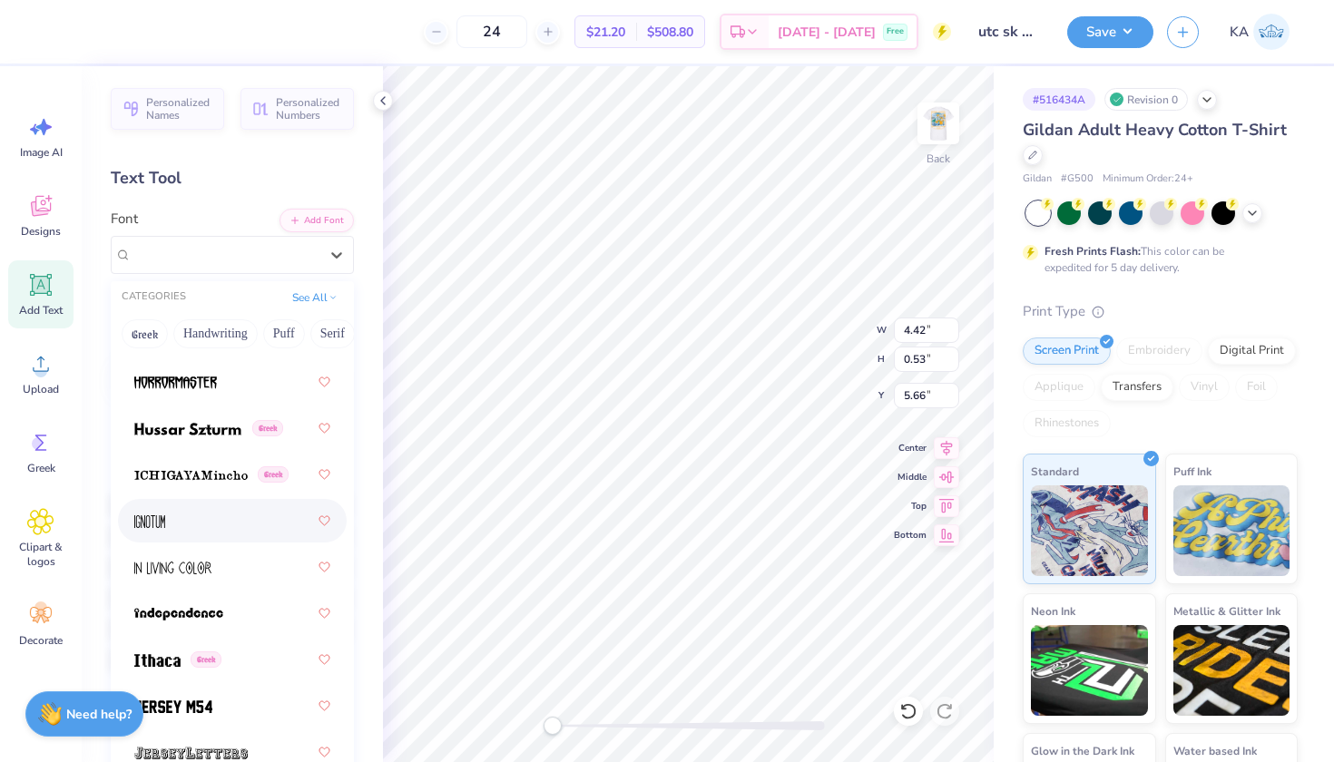
scroll to position [6742, 0]
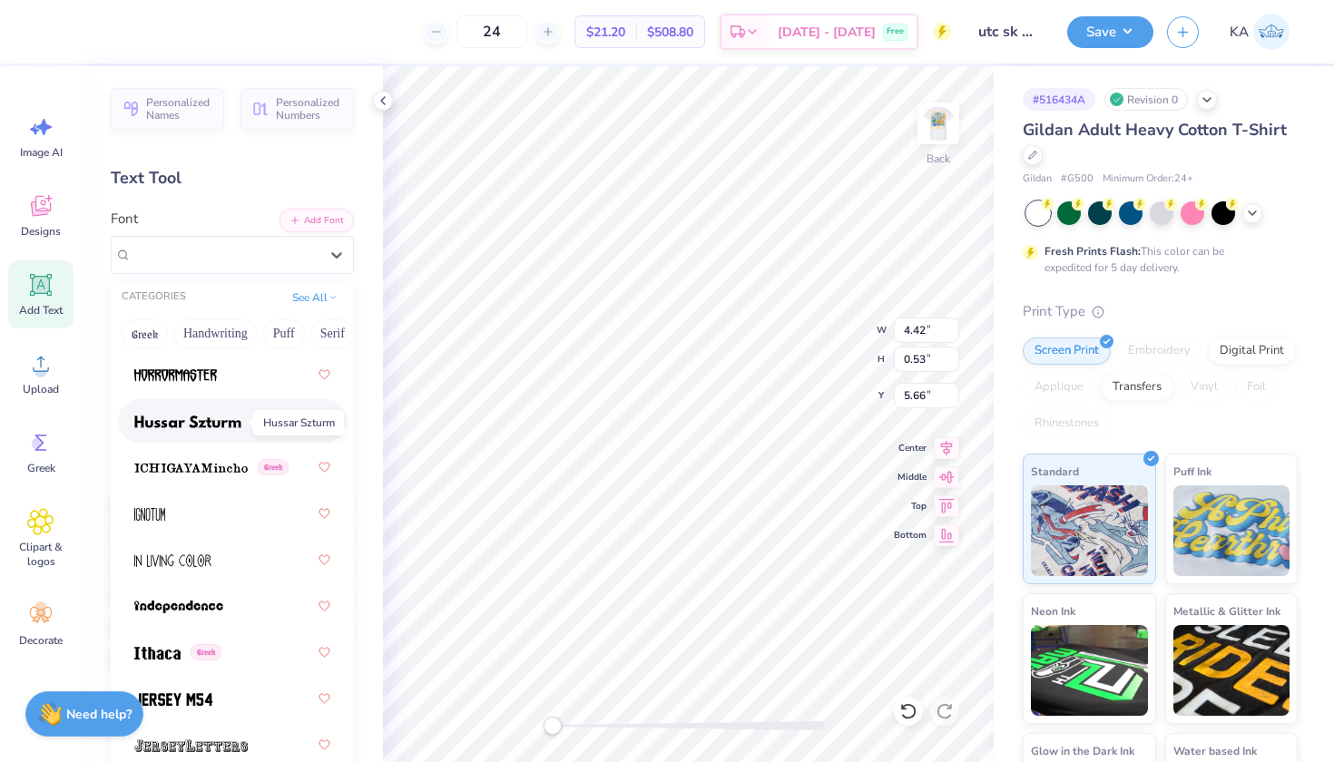
click at [229, 422] on img at bounding box center [187, 422] width 107 height 13
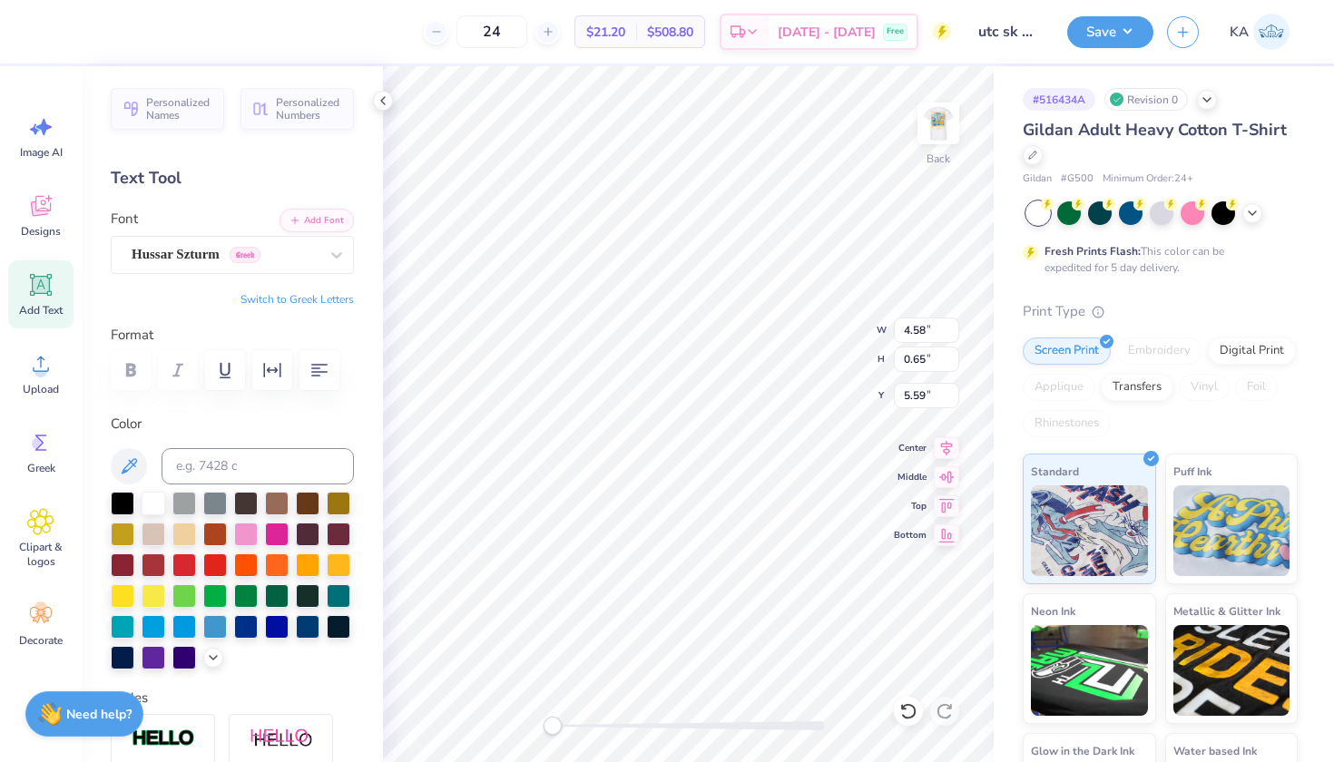
type input "4.14"
type input "0.59"
type input "5.66"
type input "3.88"
type input "0.55"
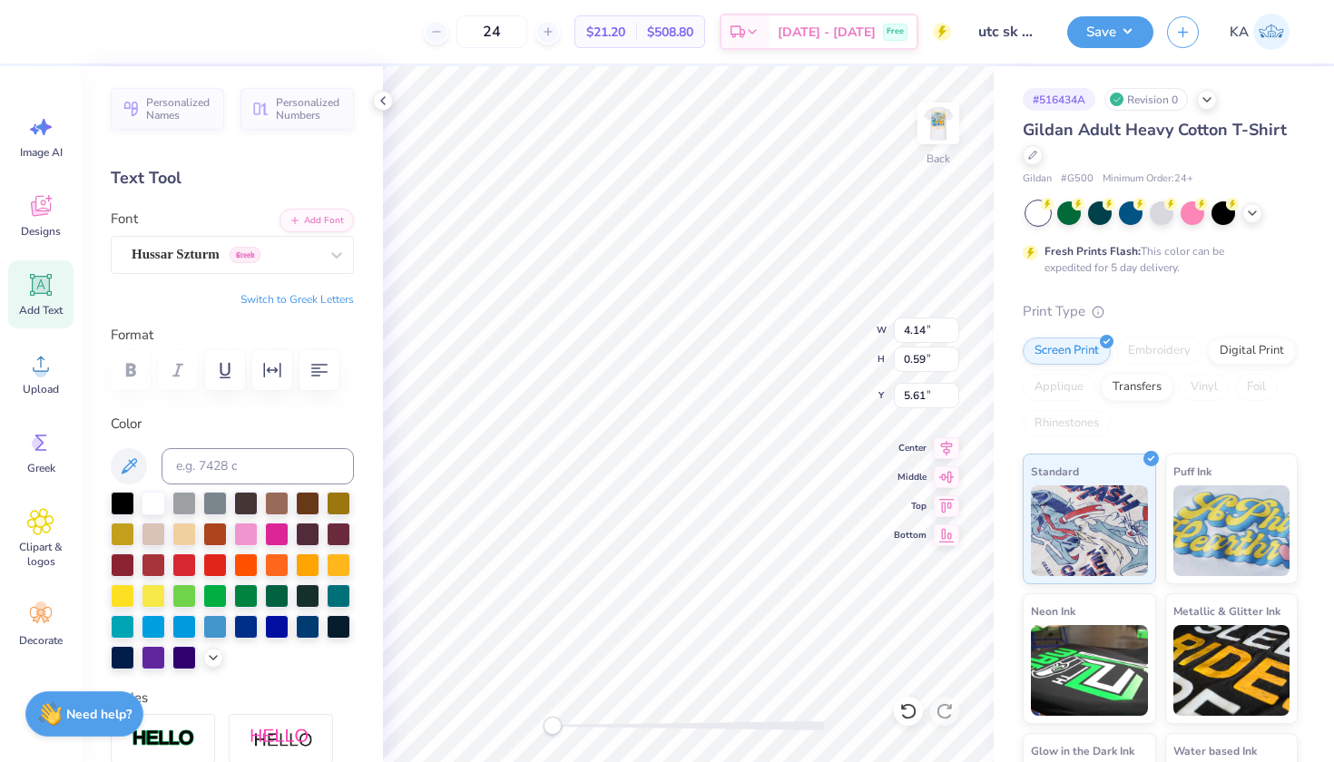
type input "5.65"
type input "3.71"
type input "0.53"
type input "5.67"
click at [801, 326] on div "Back W 3.71 3.88 " H 0.53 0.55 " Y 5.67 5.65 " Center Middle Top Bottom" at bounding box center [688, 414] width 611 height 696
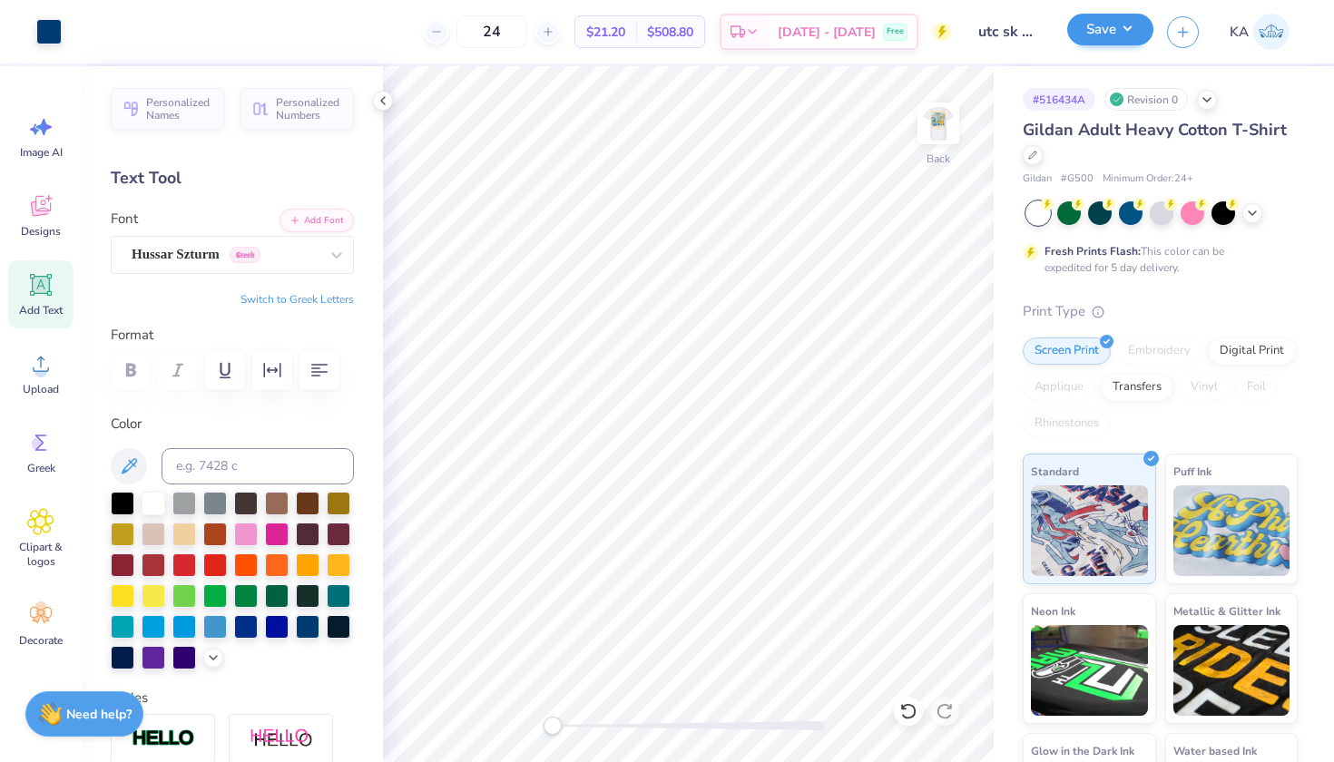
click at [1098, 27] on button "Save" at bounding box center [1110, 30] width 86 height 32
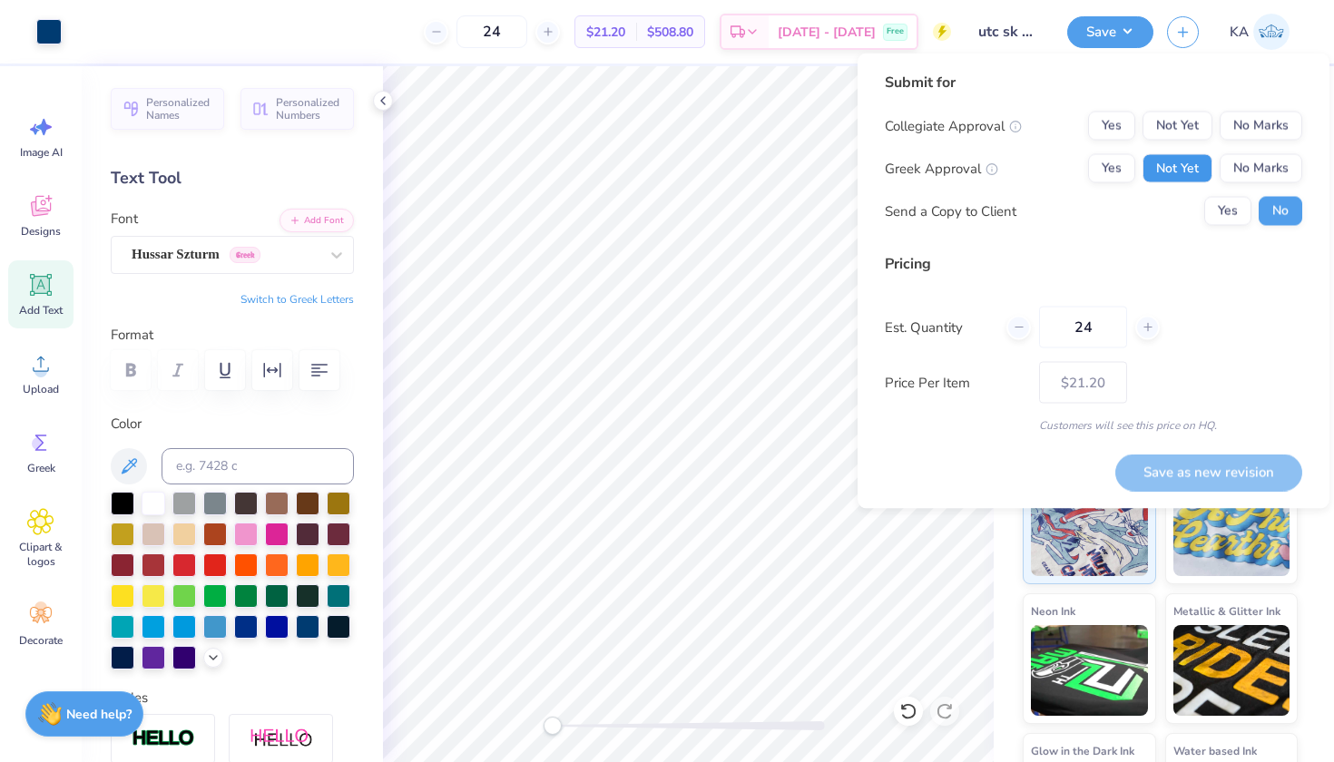
click at [1116, 162] on button "Not Yet" at bounding box center [1178, 168] width 70 height 29
click at [1116, 142] on div "Collegiate Approval Yes Not Yet No Marks Greek Approval Yes Not Yet No Marks Se…" at bounding box center [1094, 169] width 418 height 114
click at [1116, 126] on button "No Marks" at bounding box center [1261, 126] width 83 height 29
click at [1116, 474] on button "Save as new revision" at bounding box center [1209, 472] width 187 height 37
type input "$21.20"
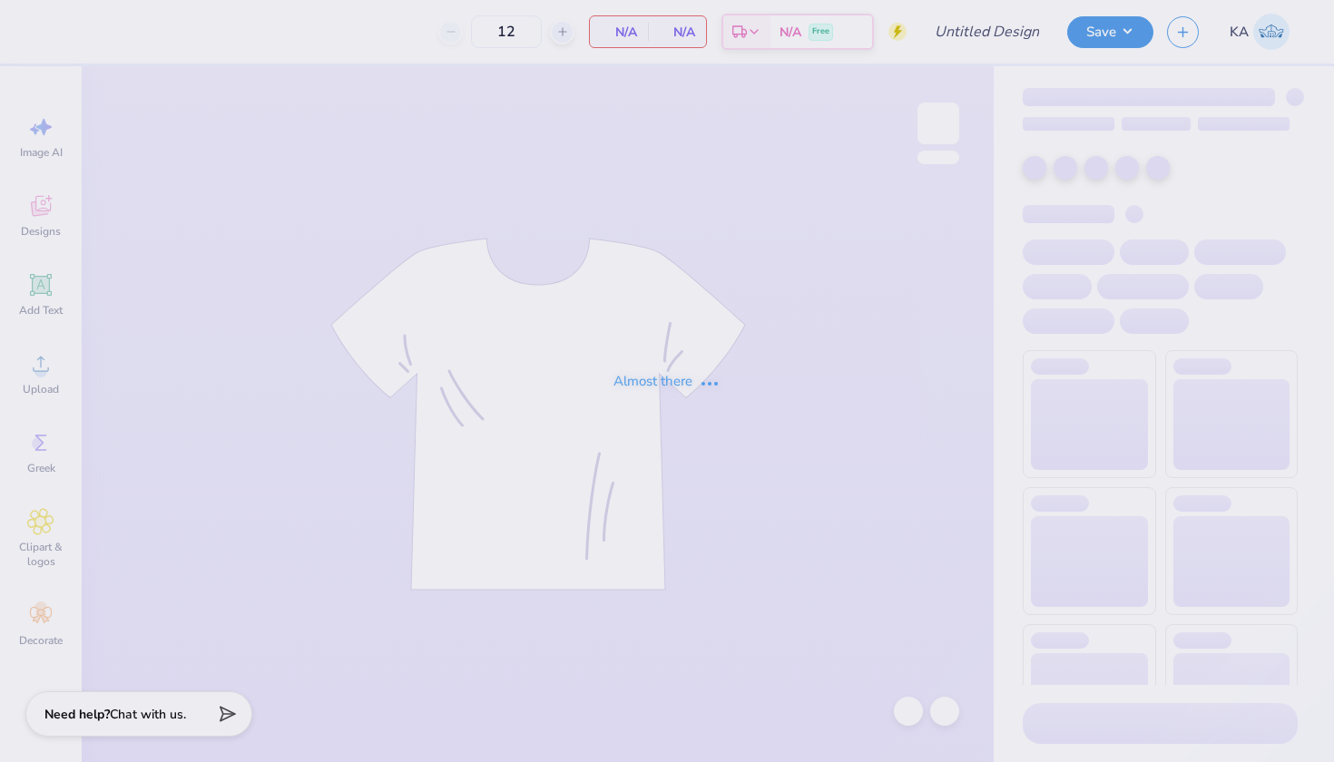
type input "utc sk hoco v3"
type input "24"
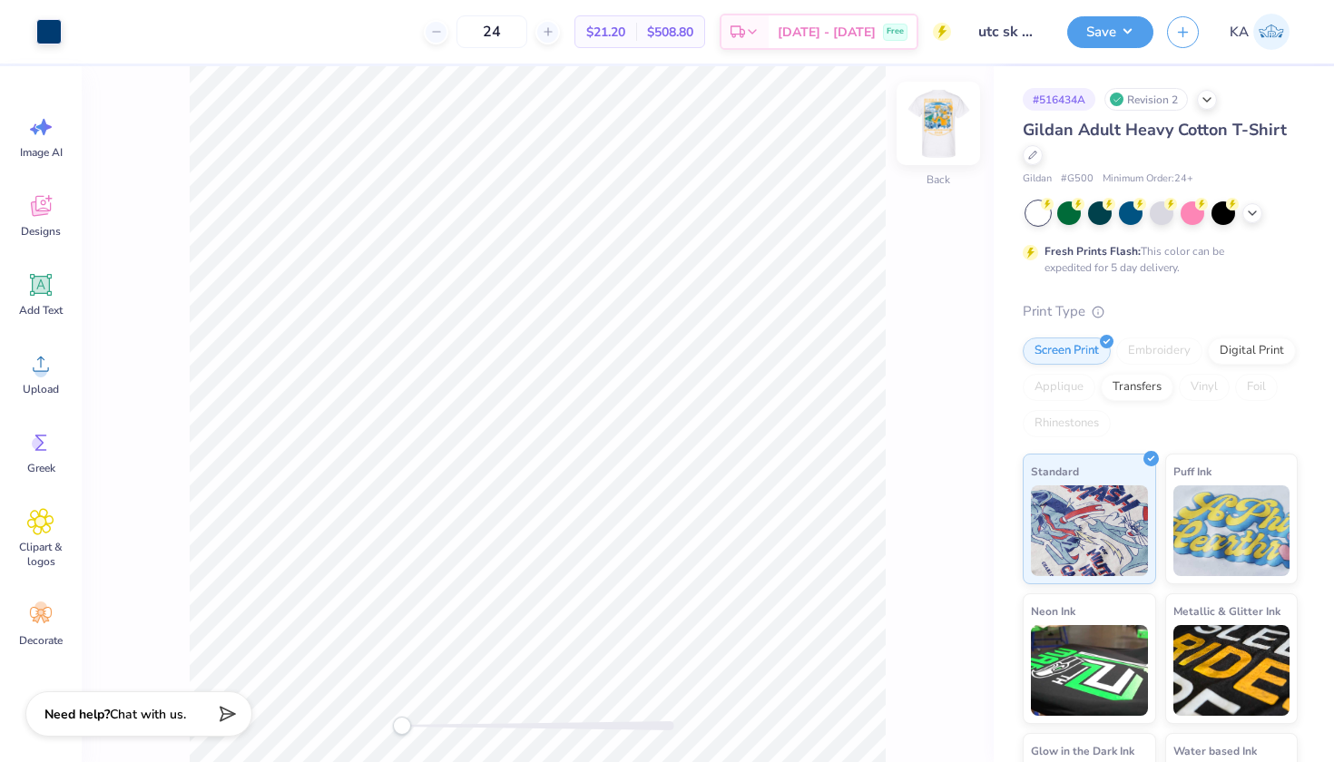
click at [936, 113] on img at bounding box center [938, 123] width 73 height 73
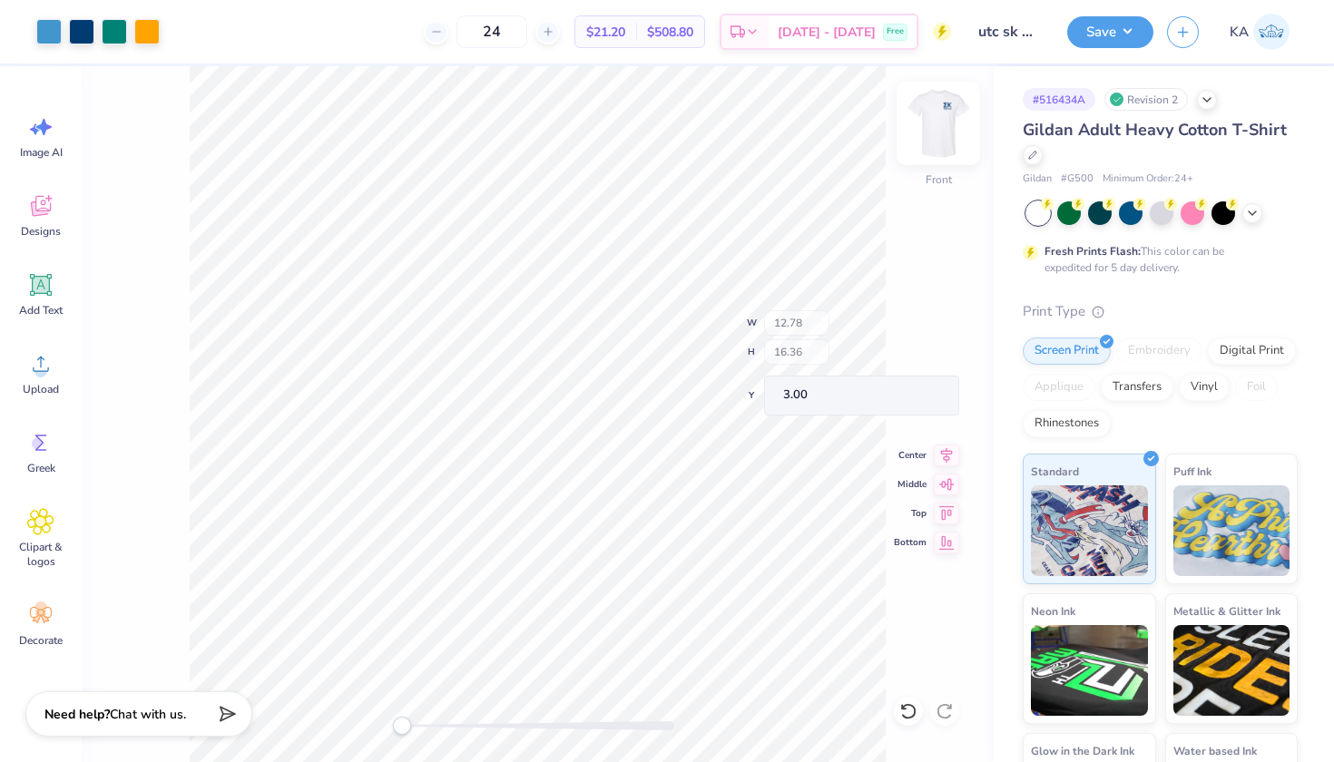
type input "12.74"
type input "2.56"
type input "15.50"
click at [44, 291] on icon at bounding box center [41, 285] width 17 height 17
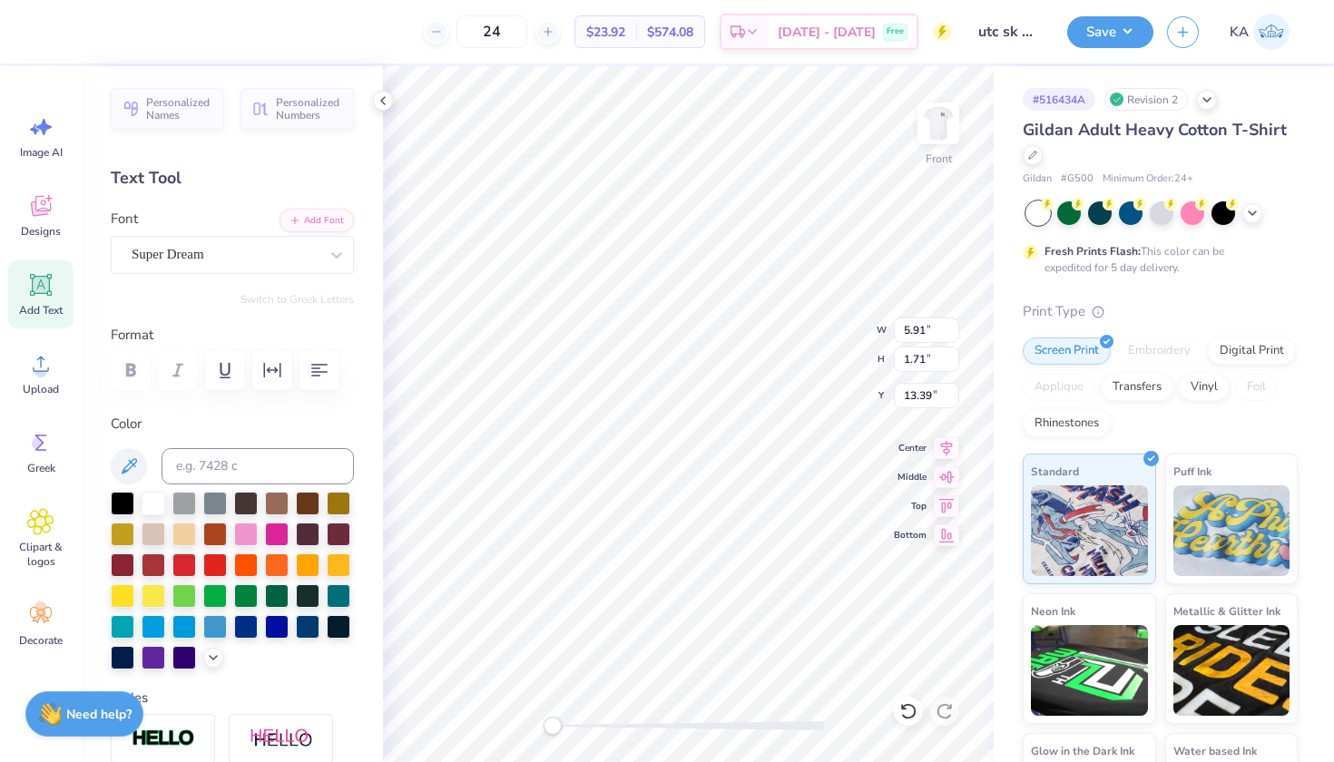
type textarea "f"
type textarea "Family Day"
click at [197, 248] on span "Super Dream" at bounding box center [168, 254] width 73 height 21
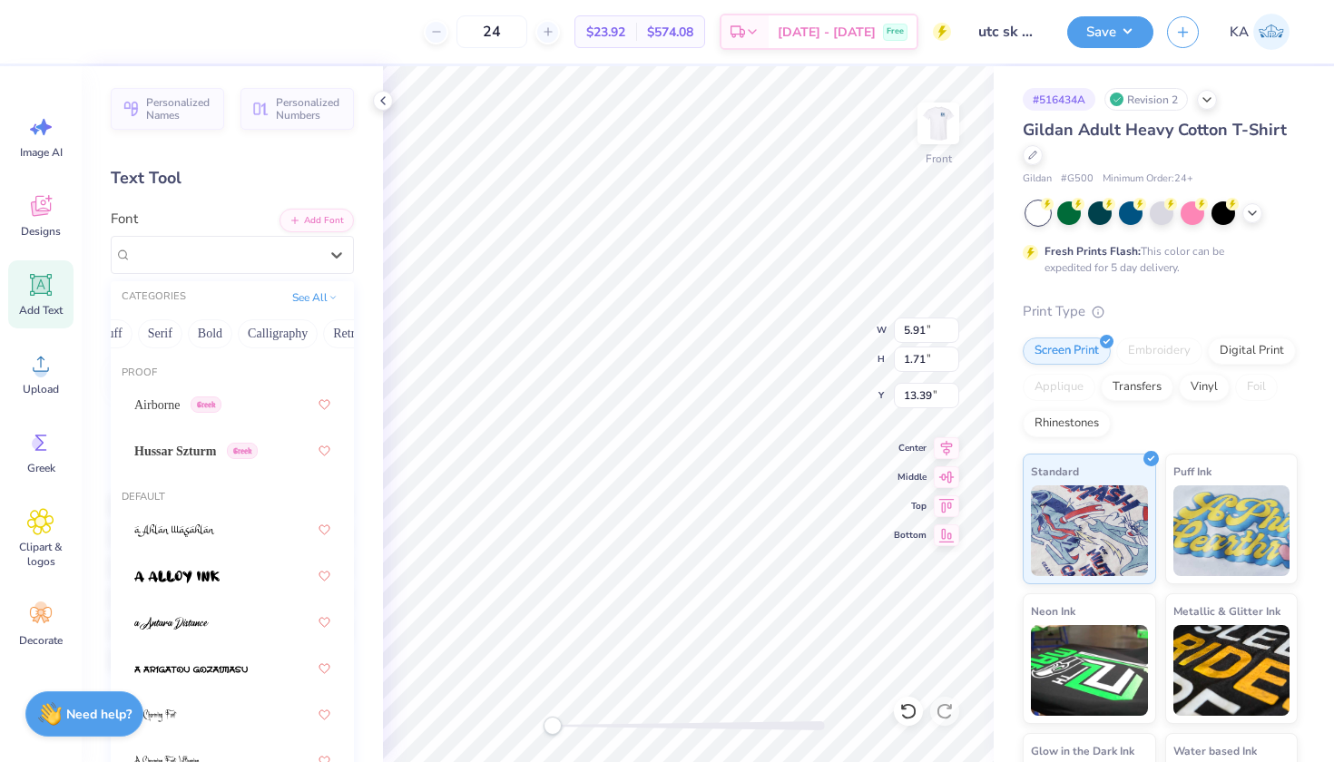
scroll to position [0, 178]
click at [260, 339] on button "Calligraphy" at bounding box center [272, 333] width 80 height 29
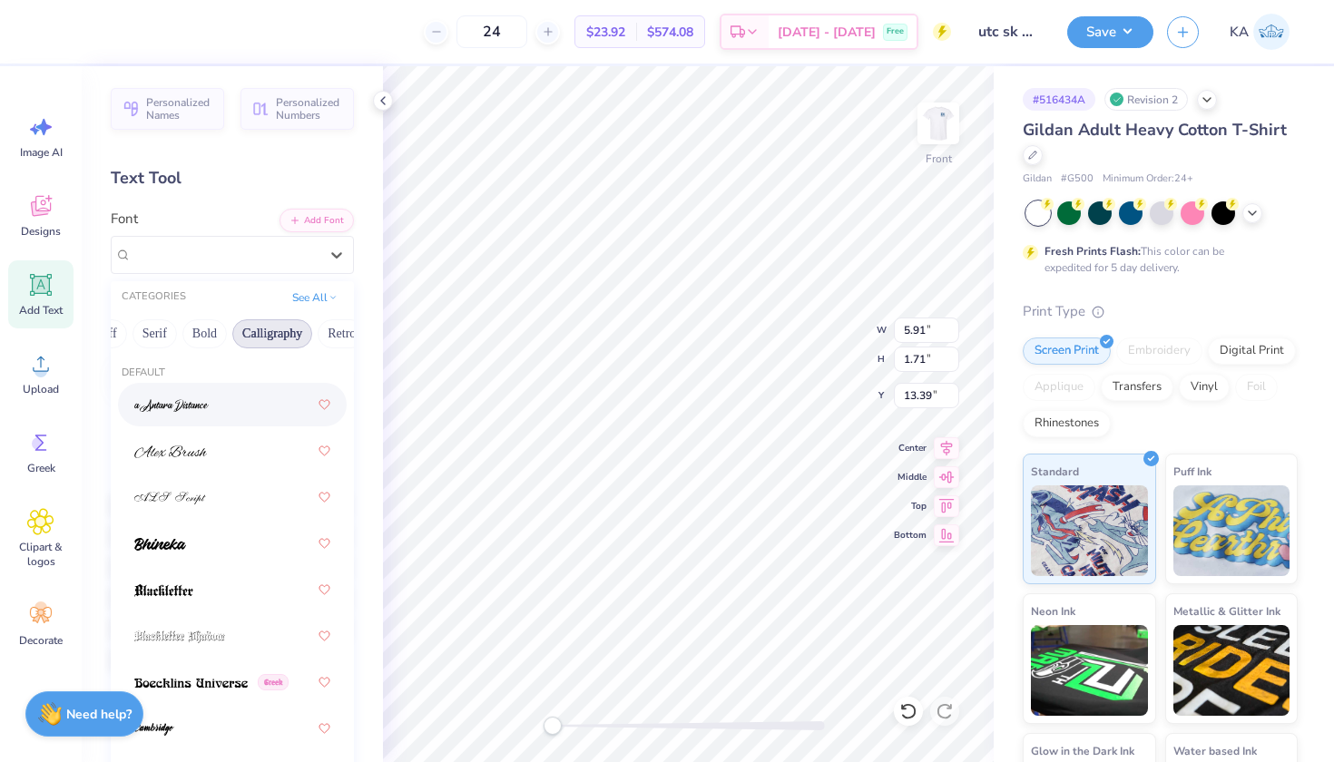
click at [165, 412] on img at bounding box center [171, 405] width 74 height 13
click at [166, 253] on span "a Antara Distance" at bounding box center [180, 254] width 97 height 21
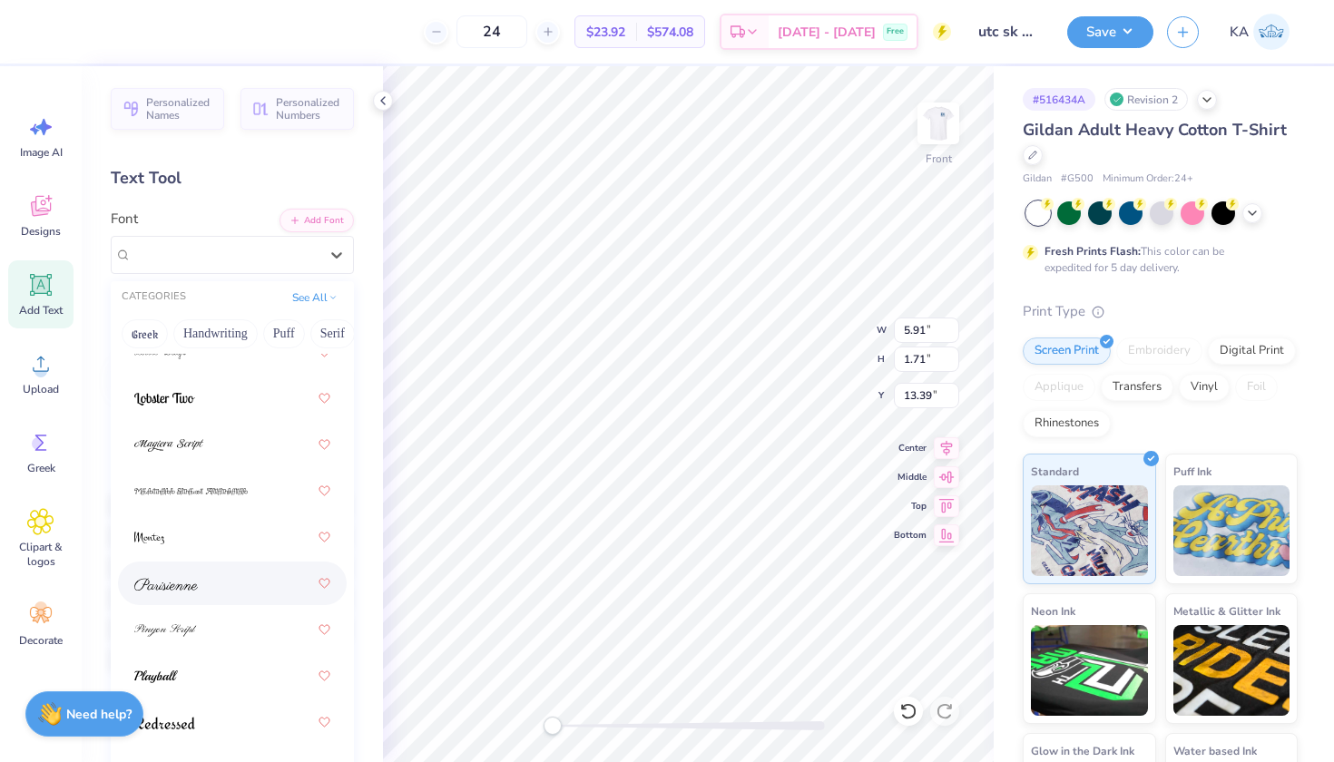
scroll to position [839, 0]
click at [165, 586] on img at bounding box center [166, 585] width 64 height 13
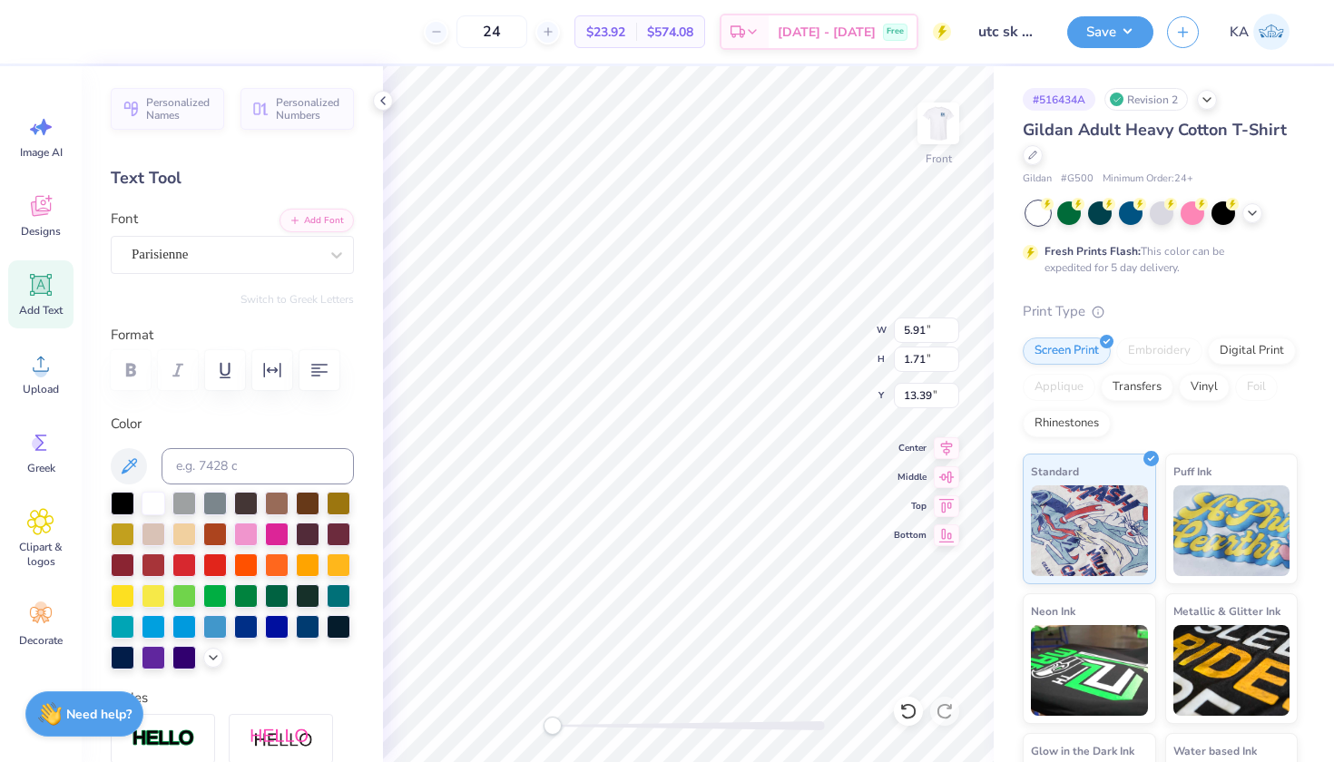
click at [123, 355] on div at bounding box center [232, 370] width 243 height 40
click at [123, 359] on div at bounding box center [232, 370] width 243 height 40
click at [162, 262] on span "Parisienne" at bounding box center [160, 254] width 56 height 21
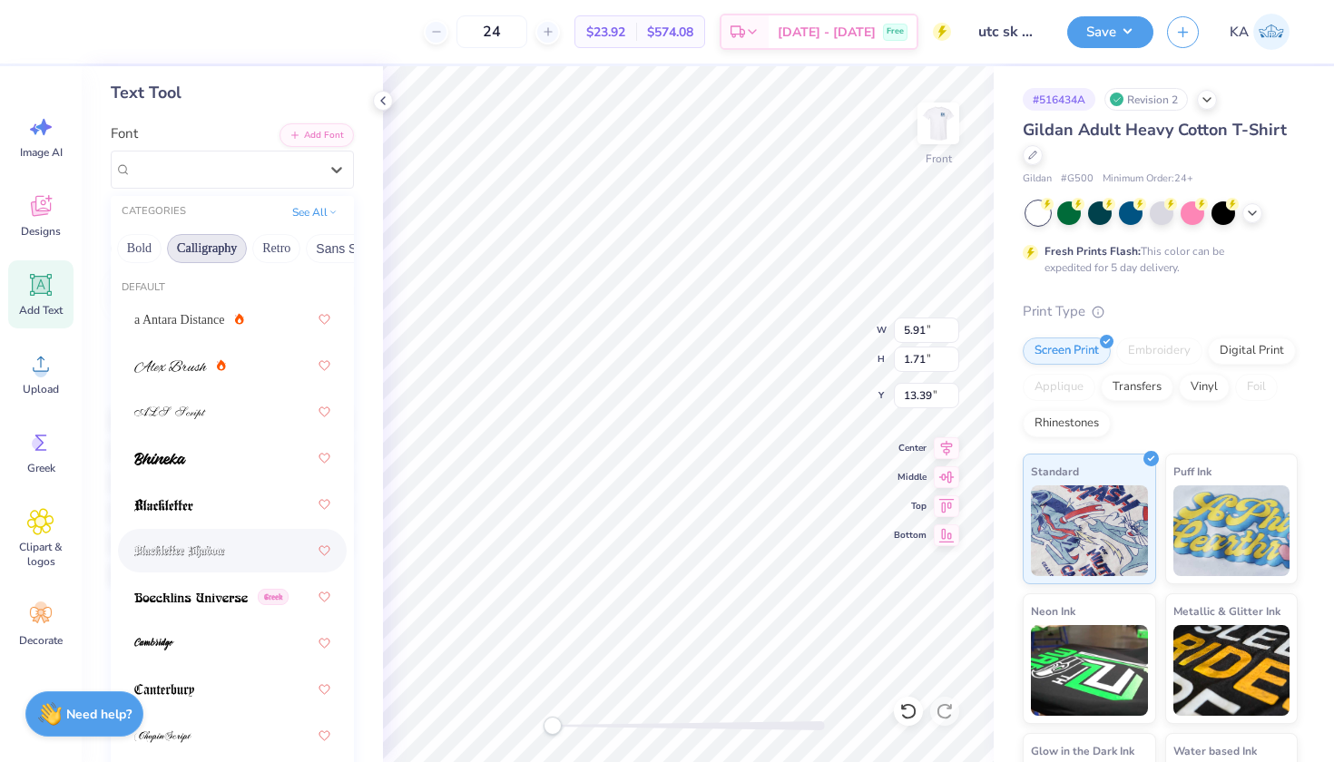
scroll to position [0, 0]
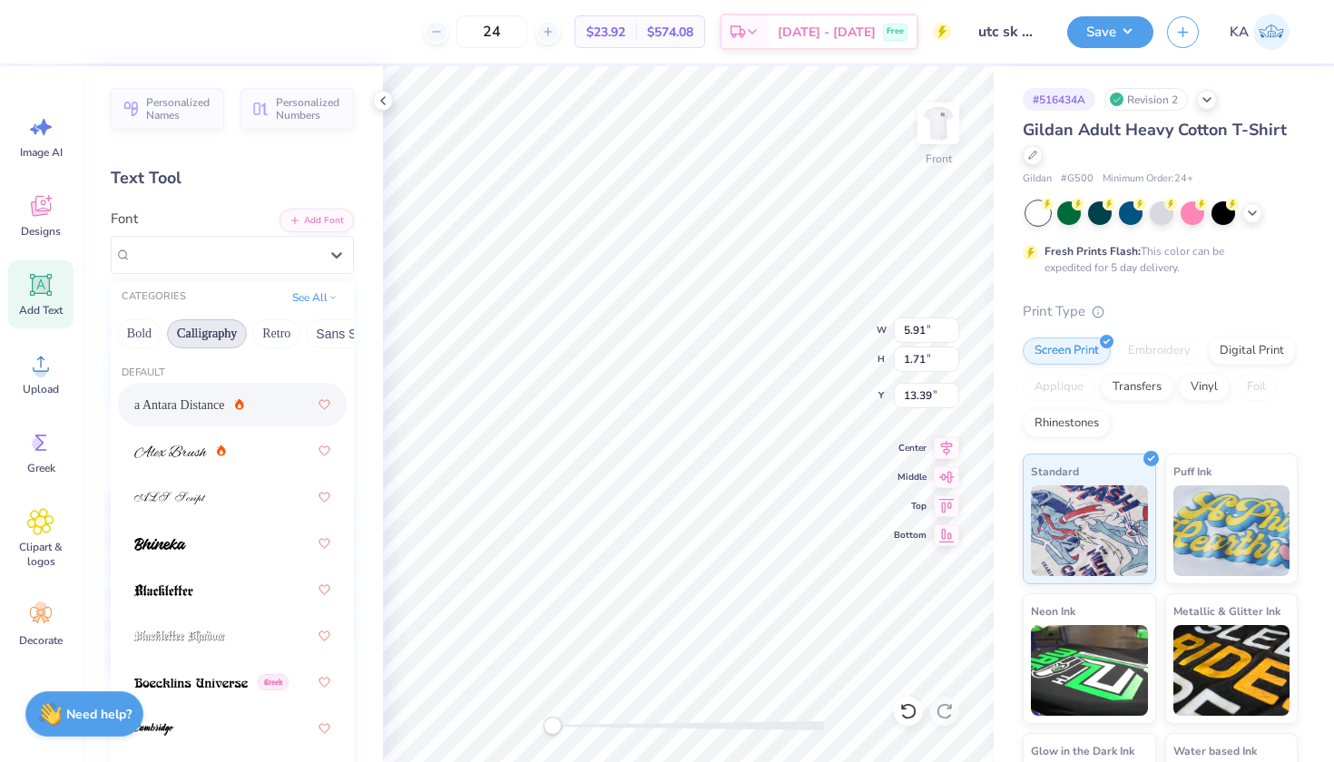
click at [180, 417] on div "a Antara Distance" at bounding box center [232, 404] width 196 height 33
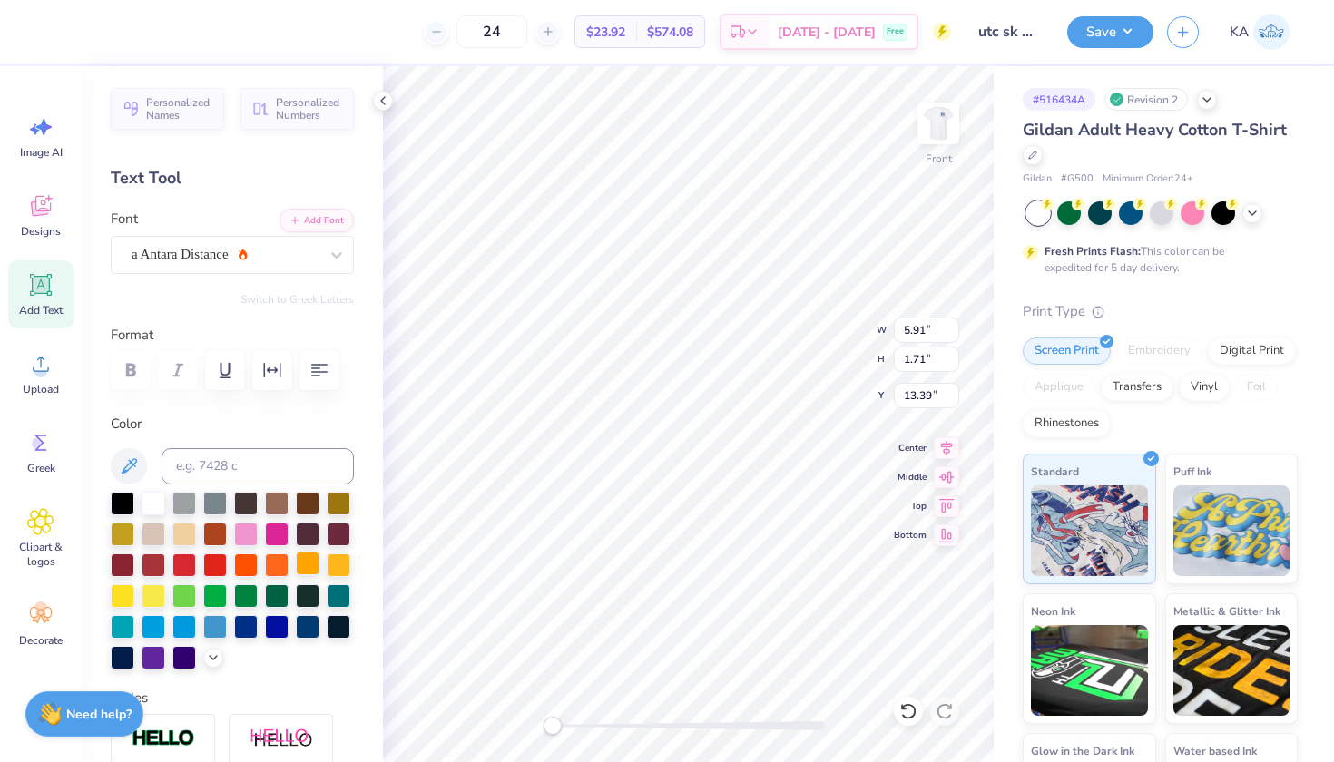
click at [305, 571] on div at bounding box center [308, 564] width 24 height 24
type input "10.92"
type input "3.10"
type input "15.82"
type input "18.04"
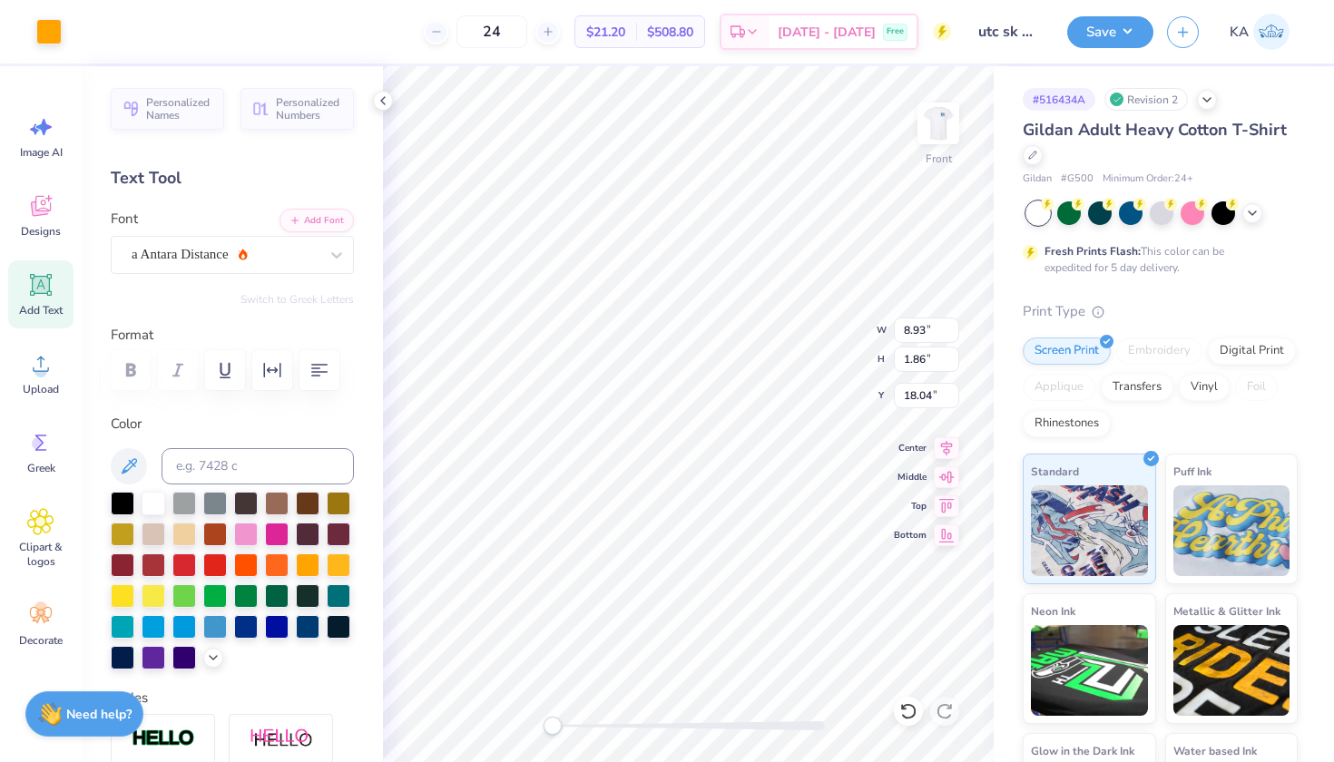
type input "10.92"
type input "3.10"
type input "21.14"
type input "9.79"
type input "2.78"
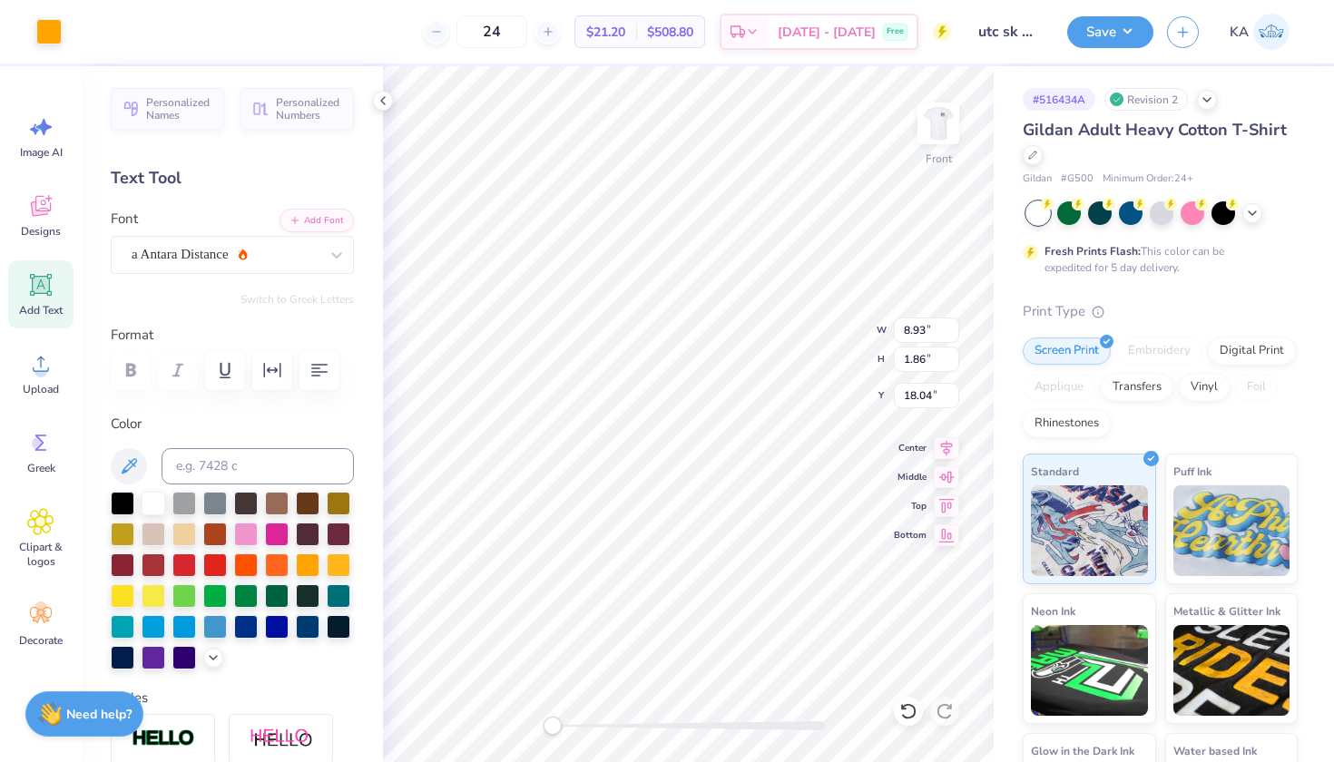
type input "9.79"
type input "2.78"
type input "15.01"
type input "10.33"
type input "2.93"
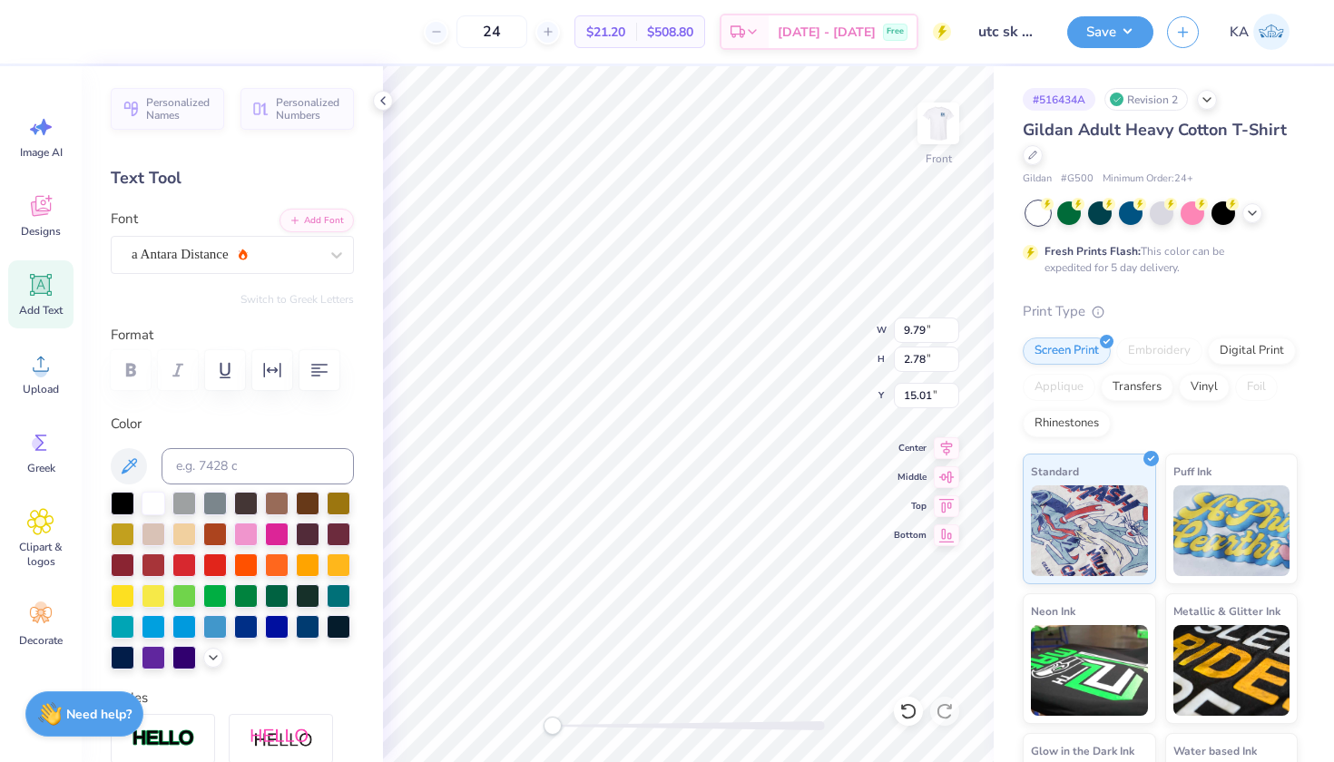
type input "14.85"
type input "10.33"
type input "2.93"
type input "14.46"
type input "11.38"
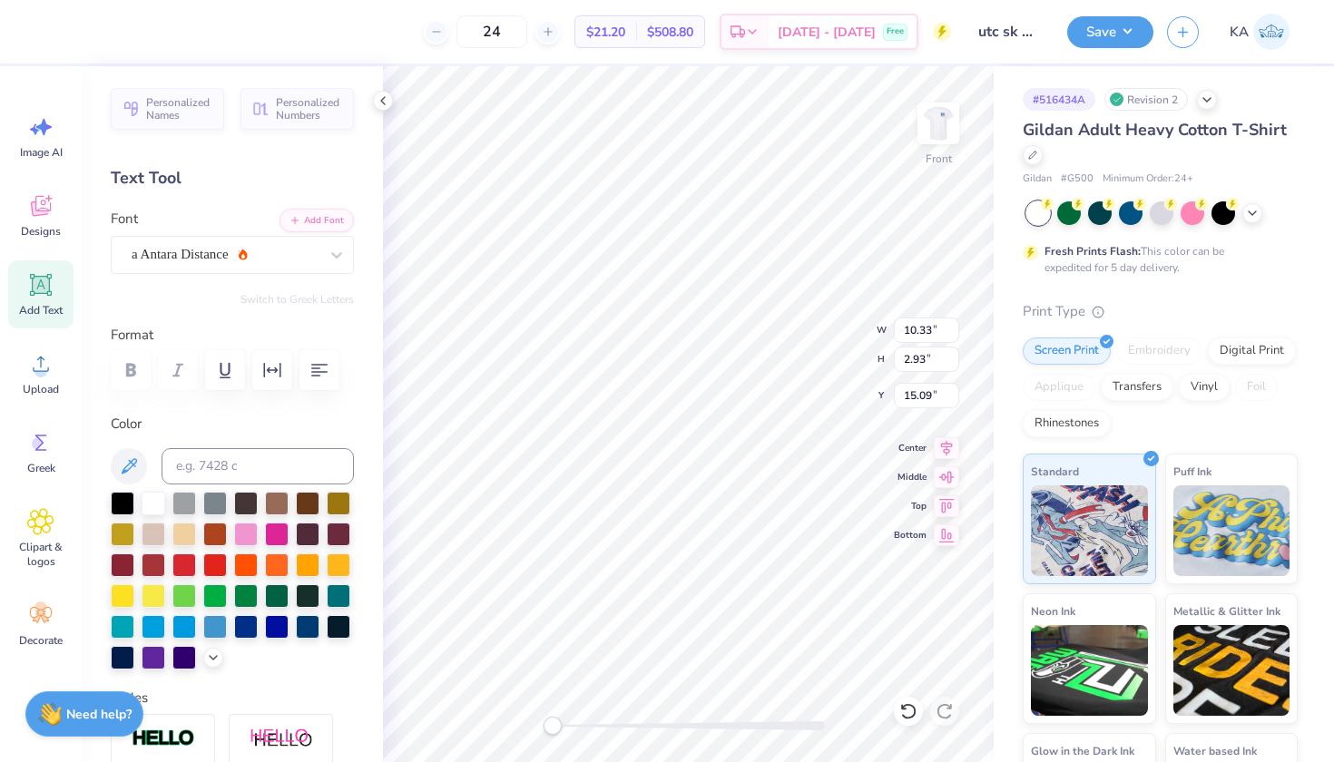
type input "3.23"
type input "11.38"
type input "3.23"
type input "22.63"
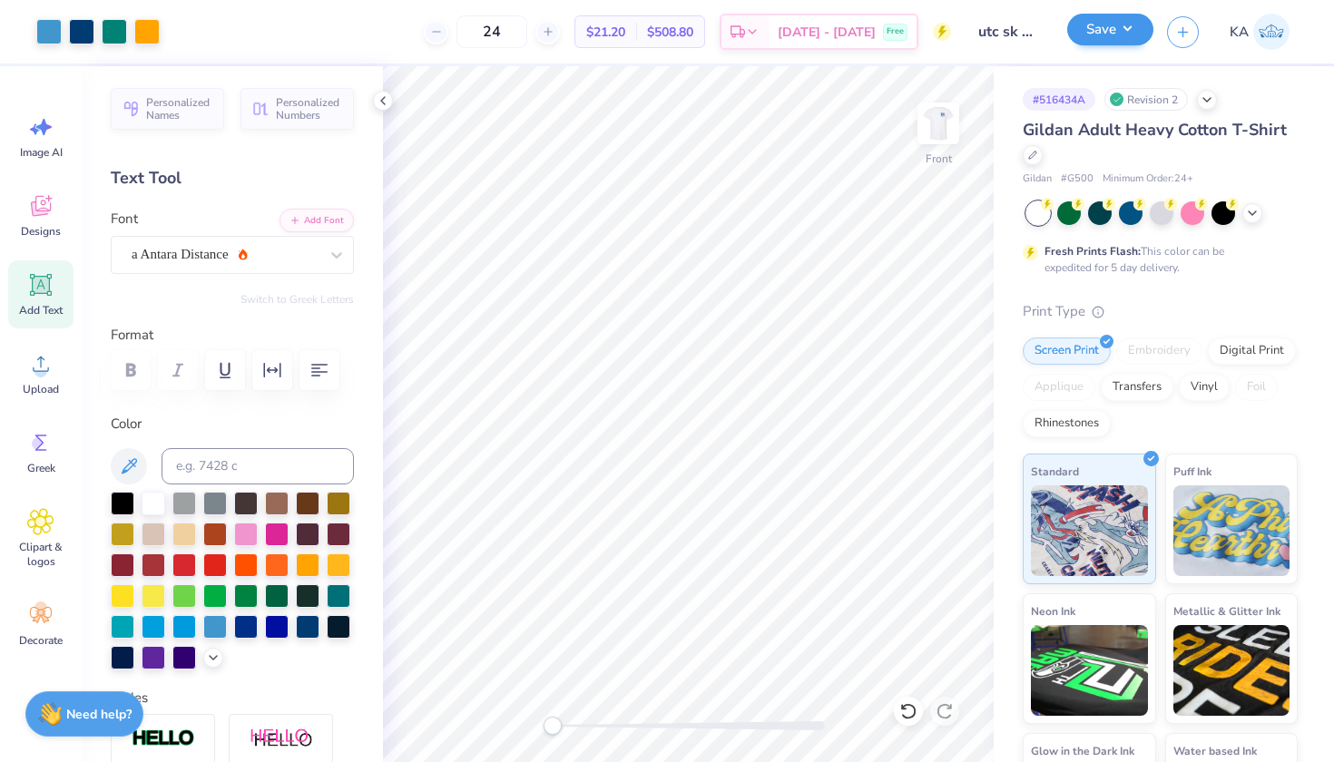
click at [1078, 20] on button "Save" at bounding box center [1110, 30] width 86 height 32
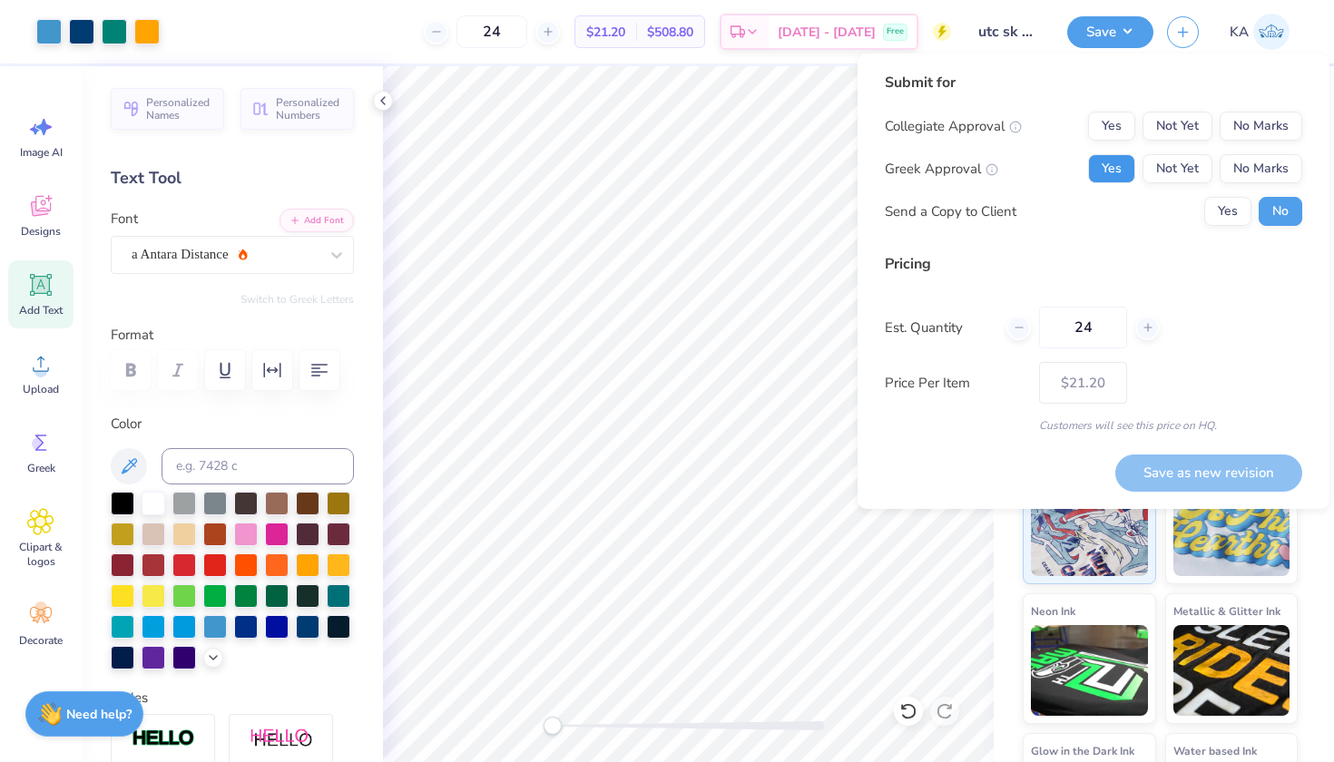
click at [1119, 160] on button "Yes" at bounding box center [1111, 168] width 47 height 29
click at [1234, 147] on div "Collegiate Approval Yes Not Yet No Marks Greek Approval Yes Not Yet No Marks Se…" at bounding box center [1094, 169] width 418 height 114
click at [1234, 133] on button "No Marks" at bounding box center [1261, 126] width 83 height 29
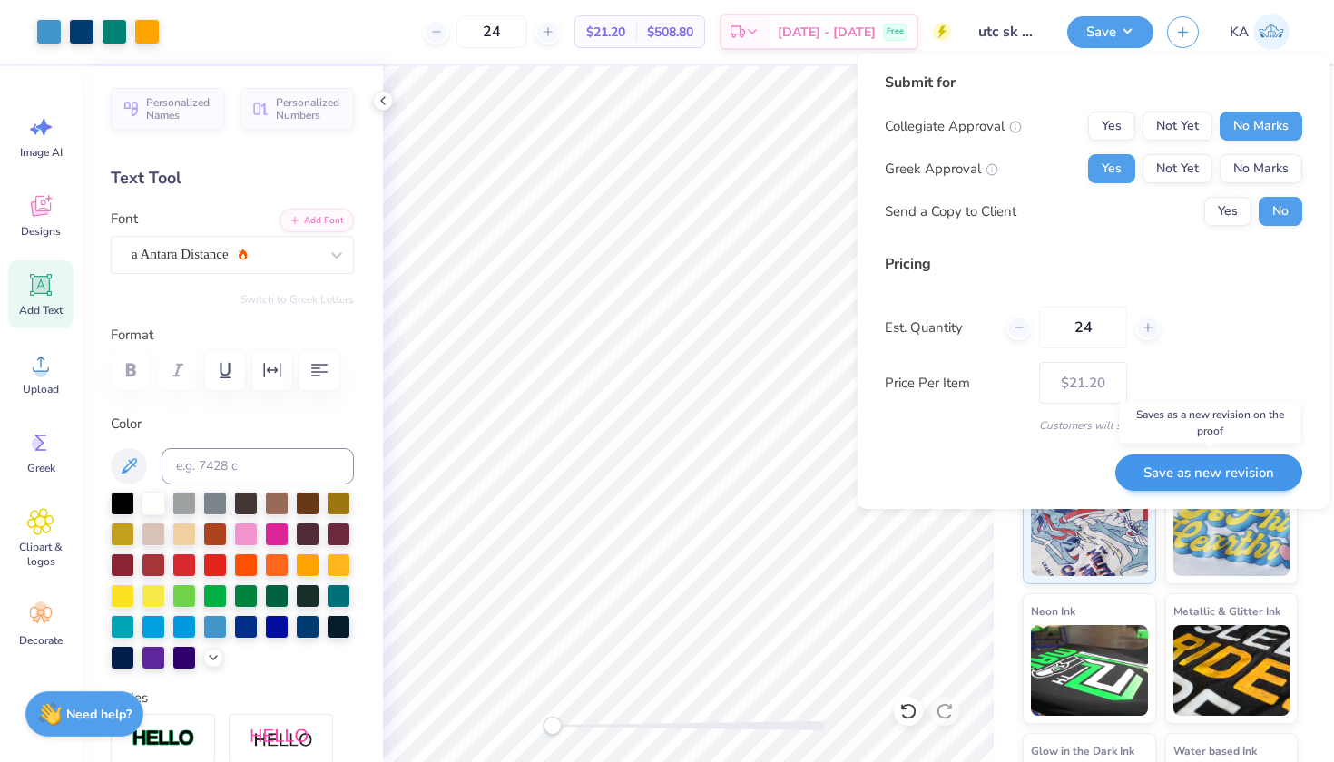
click at [1192, 462] on button "Save as new revision" at bounding box center [1209, 473] width 187 height 37
type input "$21.20"
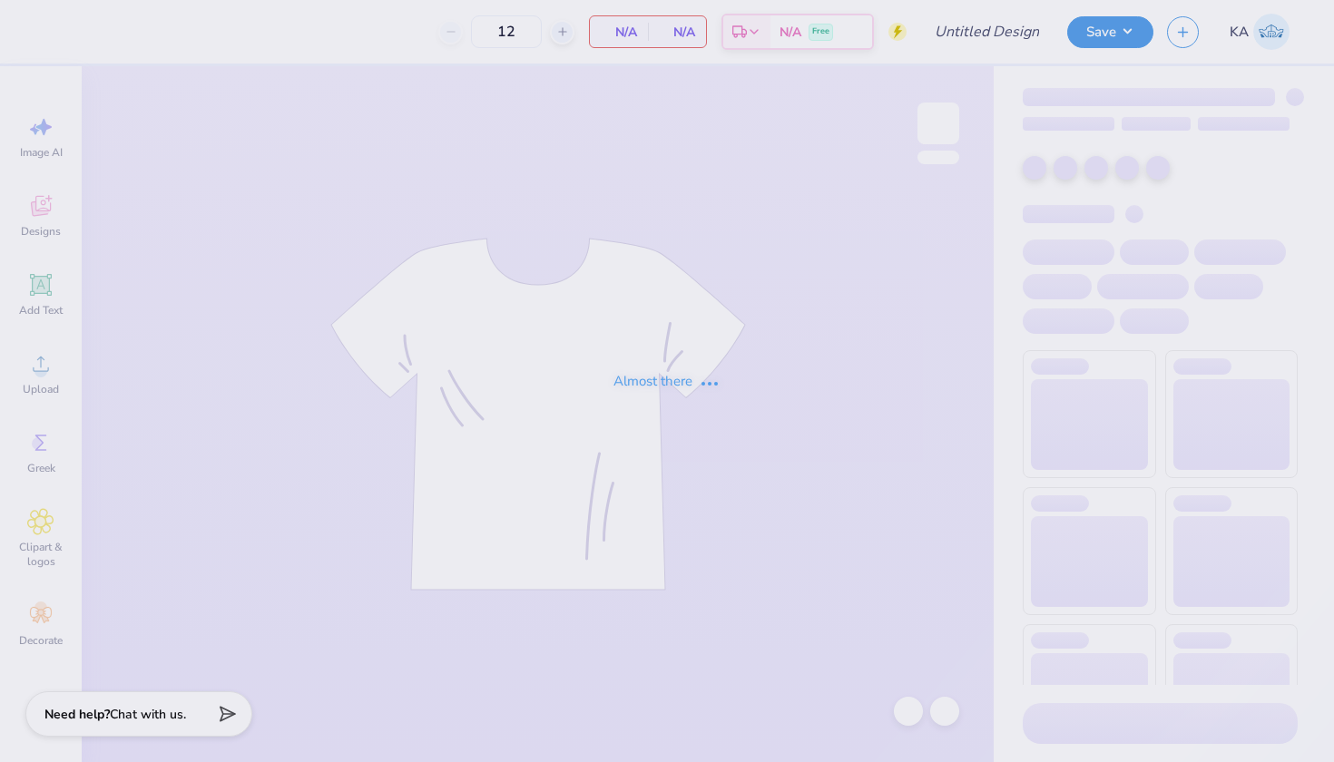
type input "24"
type input "utc sk hoco v3"
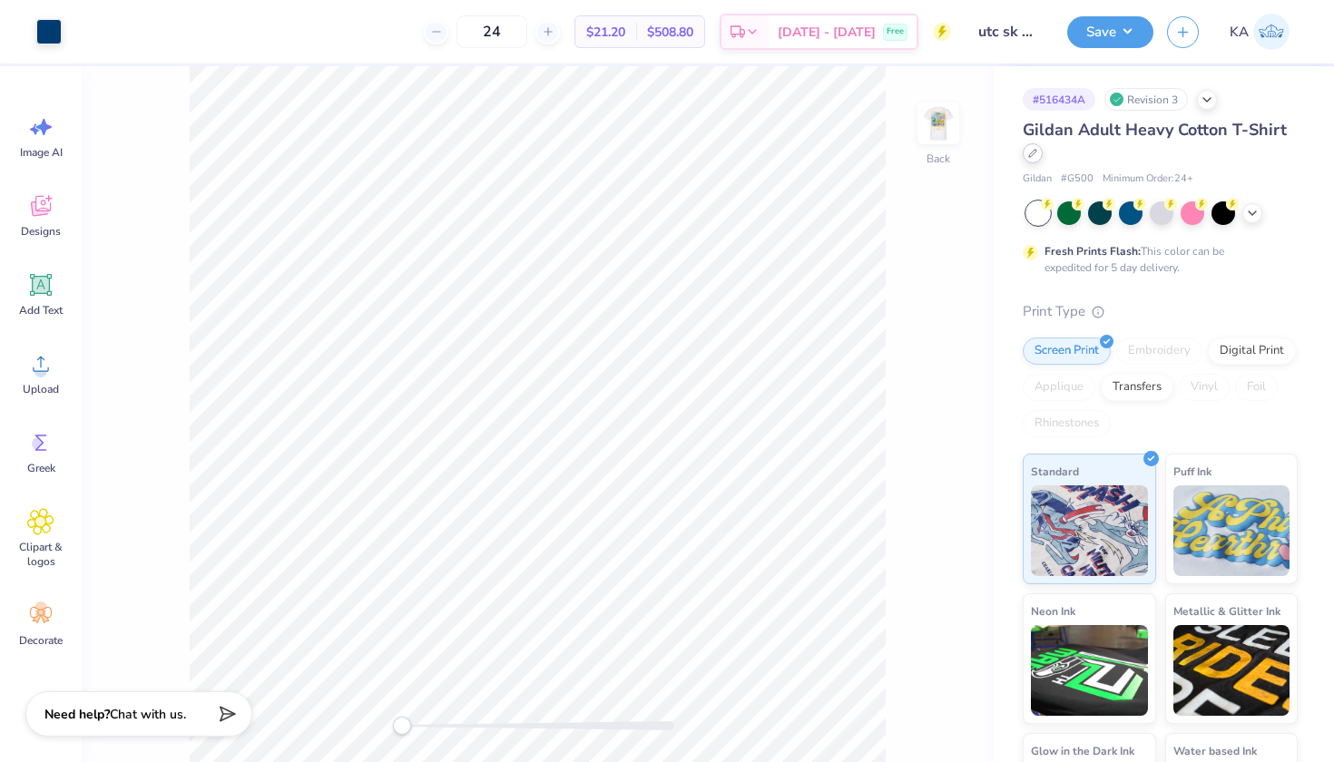
click at [1037, 162] on div at bounding box center [1033, 153] width 20 height 20
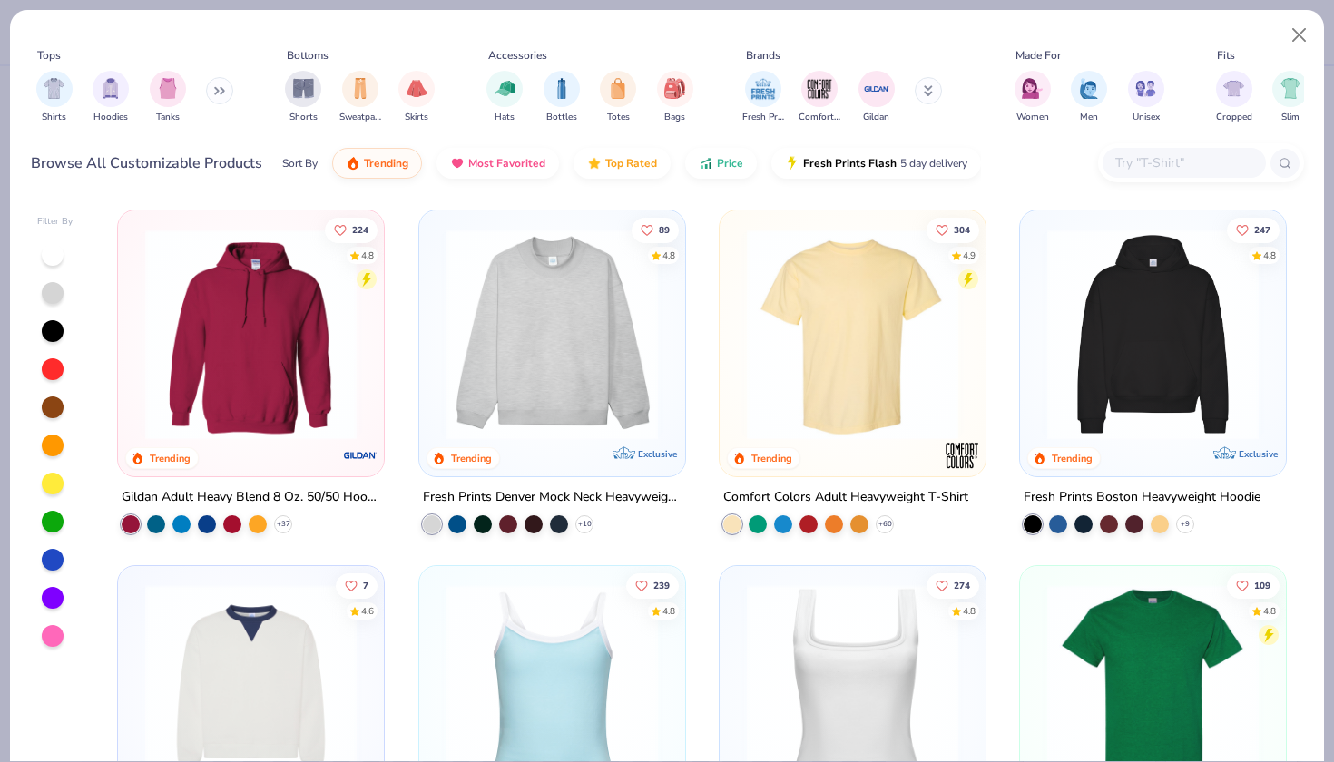
click at [1166, 152] on div at bounding box center [1184, 163] width 163 height 30
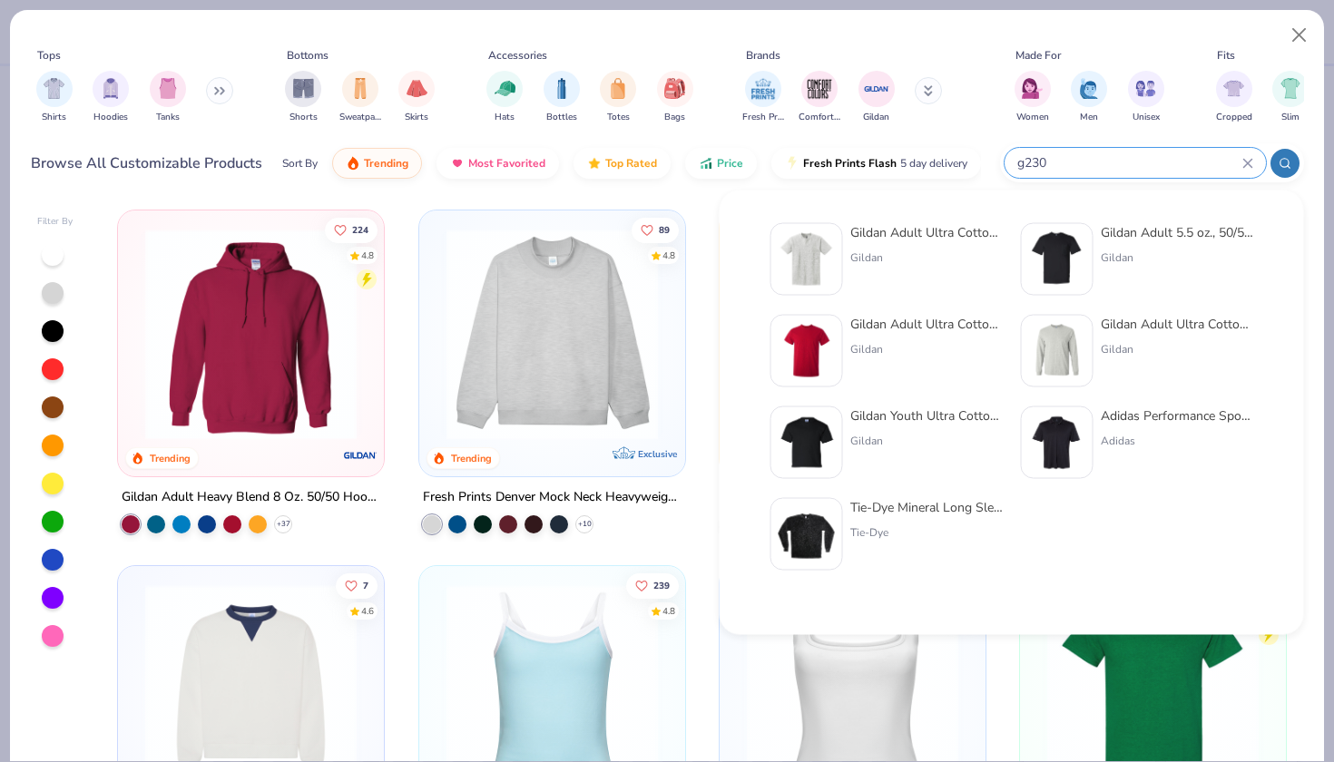
type input "g230"
click at [965, 227] on div "Gildan Adult Ultra Cotton 6 Oz. Pocket T-Shirt" at bounding box center [926, 232] width 152 height 19
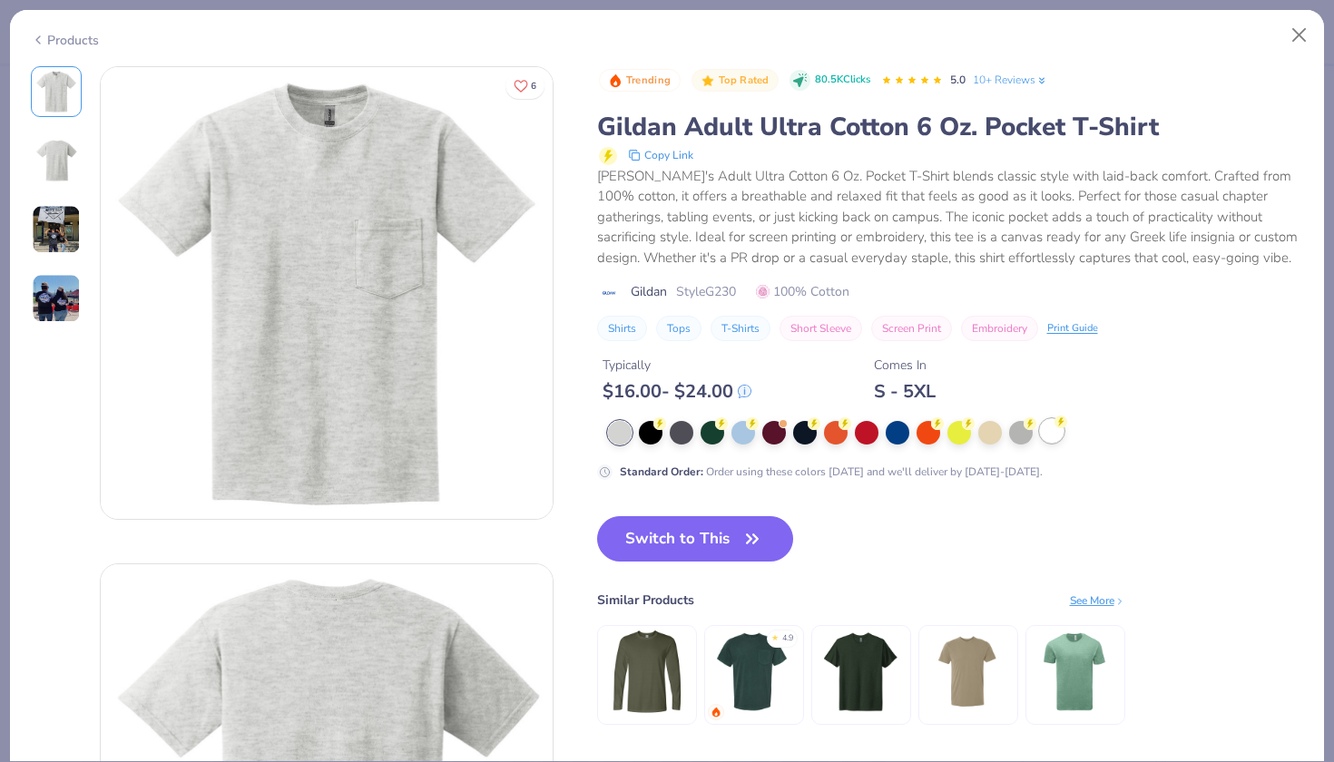
click at [1058, 426] on circle at bounding box center [1061, 422] width 13 height 13
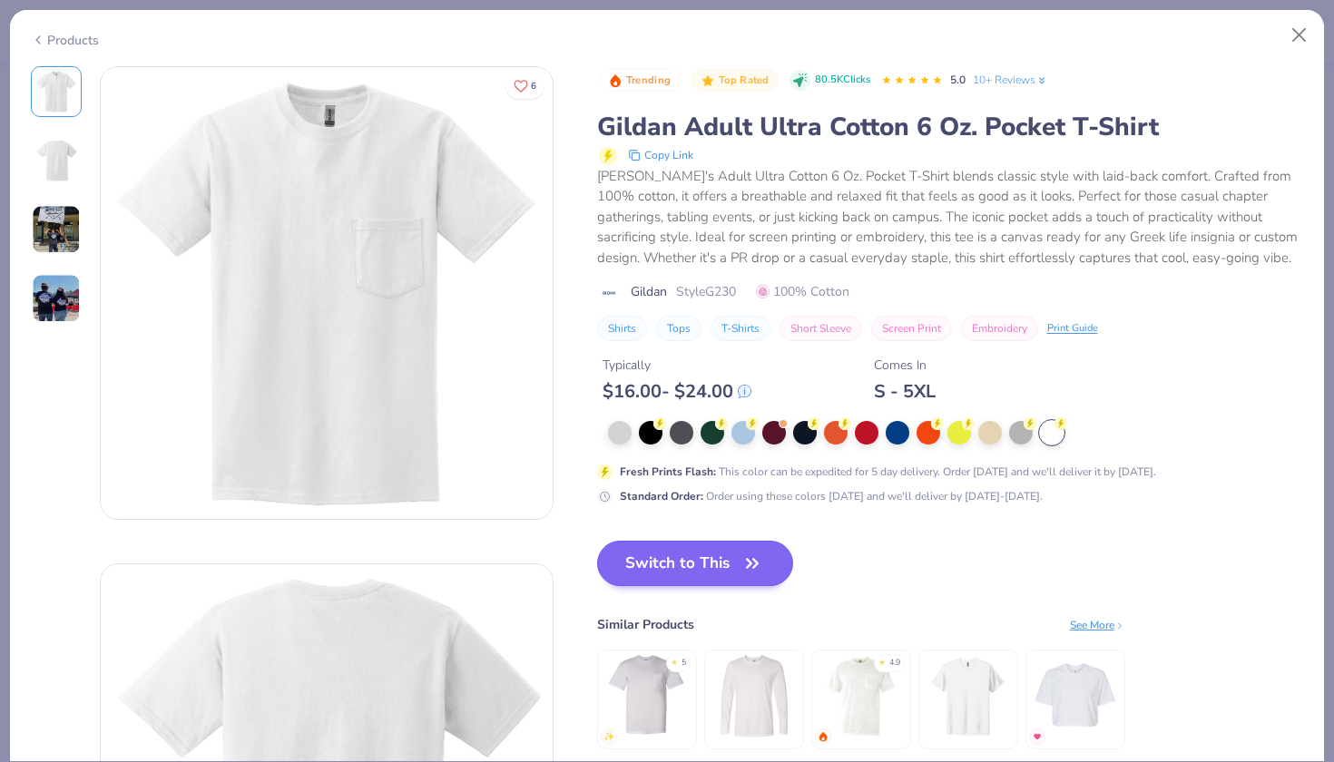
click at [705, 565] on button "Switch to This" at bounding box center [695, 563] width 197 height 45
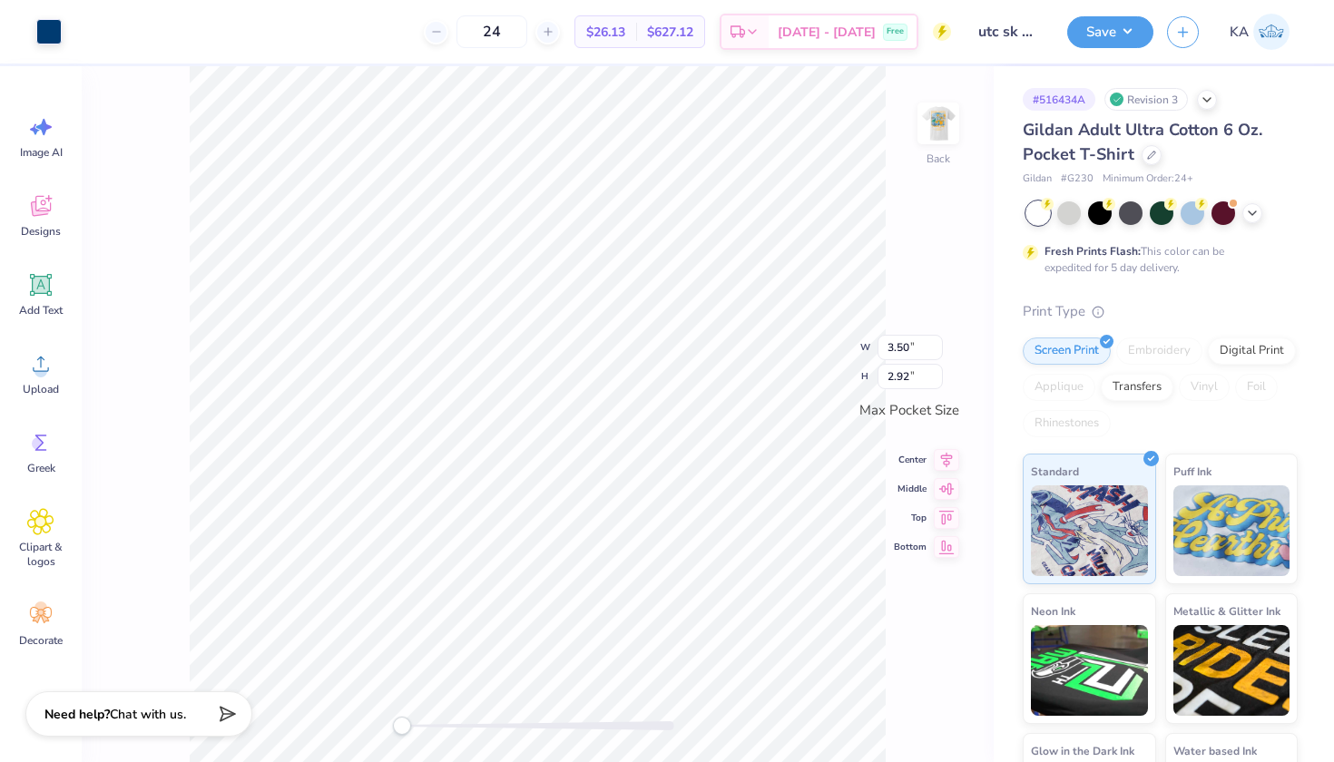
type input "3.25"
type input "2.71"
click at [1108, 32] on button "Save" at bounding box center [1110, 30] width 86 height 32
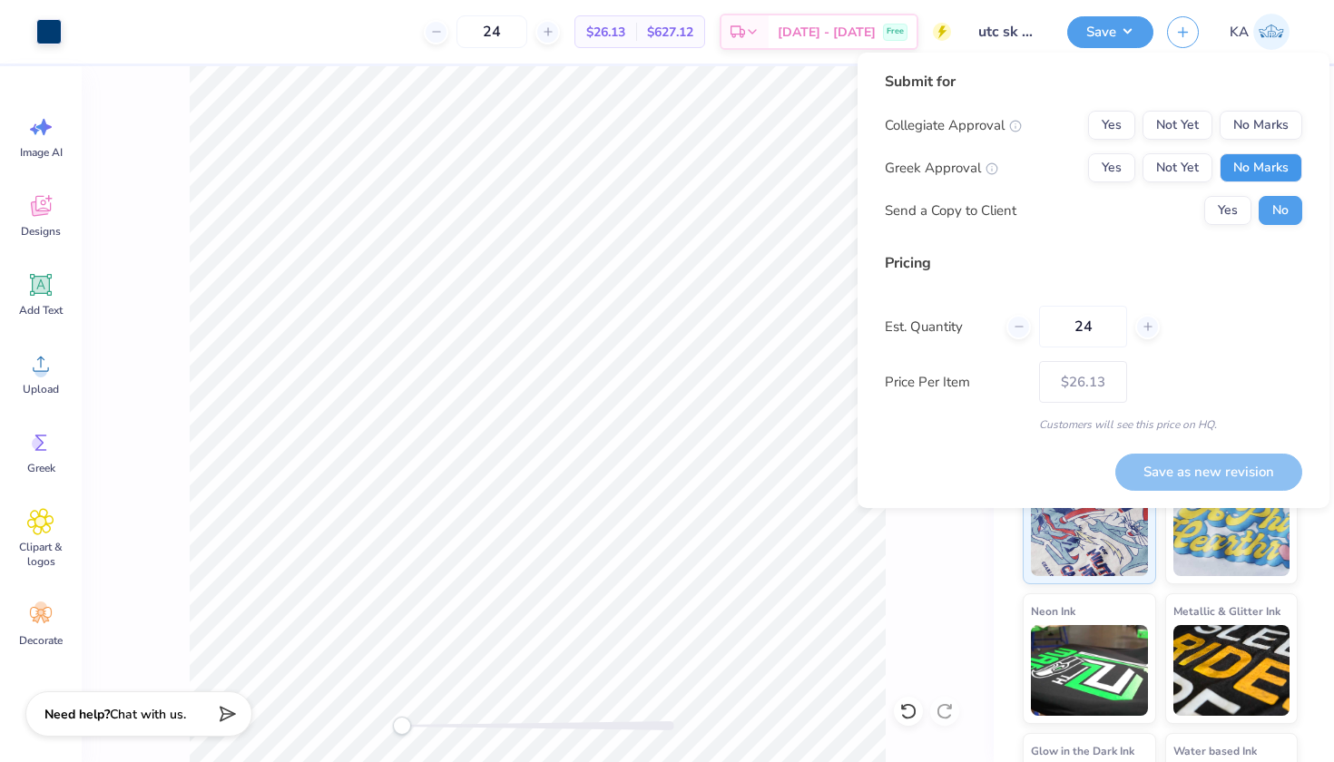
click at [1229, 173] on button "No Marks" at bounding box center [1261, 167] width 83 height 29
click at [1195, 163] on button "Not Yet" at bounding box center [1178, 167] width 70 height 29
click at [1121, 155] on button "Yes" at bounding box center [1111, 167] width 47 height 29
click at [1118, 104] on div "Submit for Collegiate Approval Yes Not Yet No Marks Greek Approval Yes Not Yet …" at bounding box center [1094, 155] width 418 height 168
click at [1118, 113] on button "Yes" at bounding box center [1111, 125] width 47 height 29
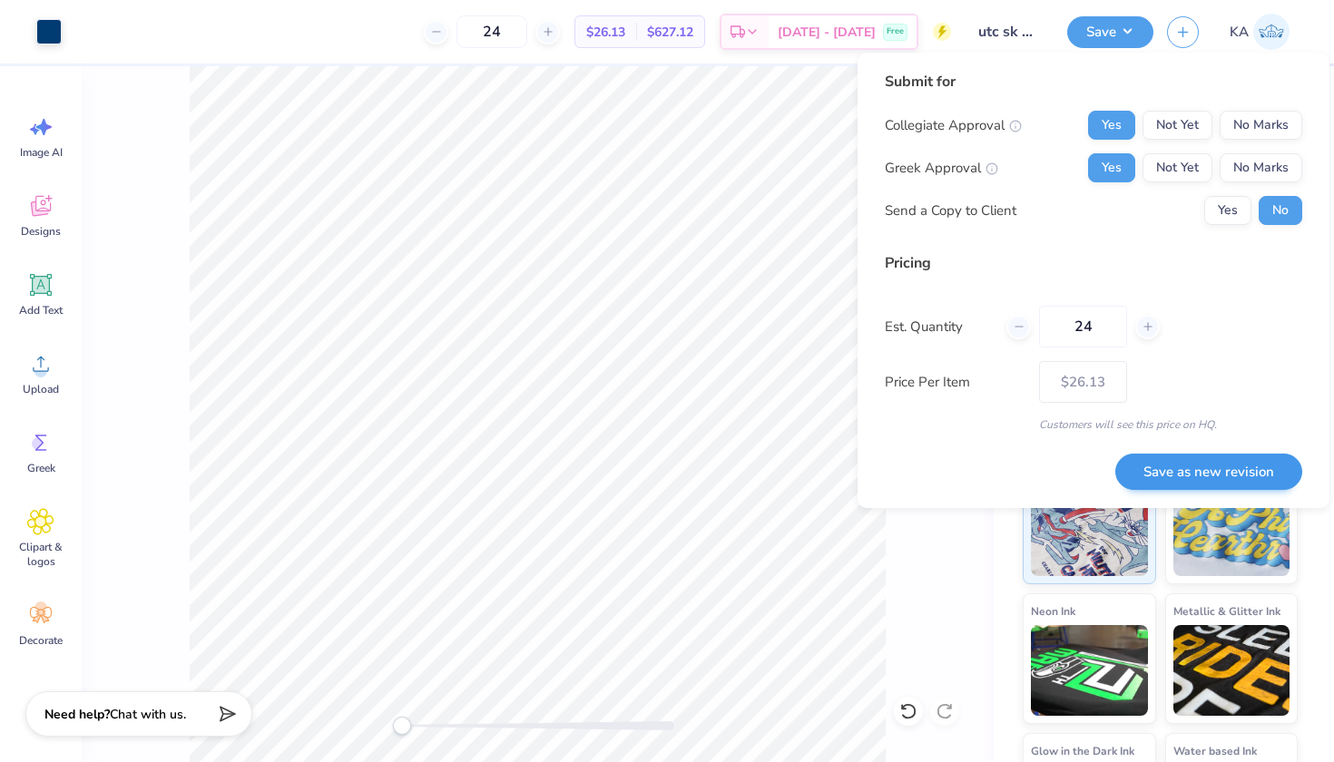
click at [1180, 467] on button "Save as new revision" at bounding box center [1209, 472] width 187 height 37
type input "– –"
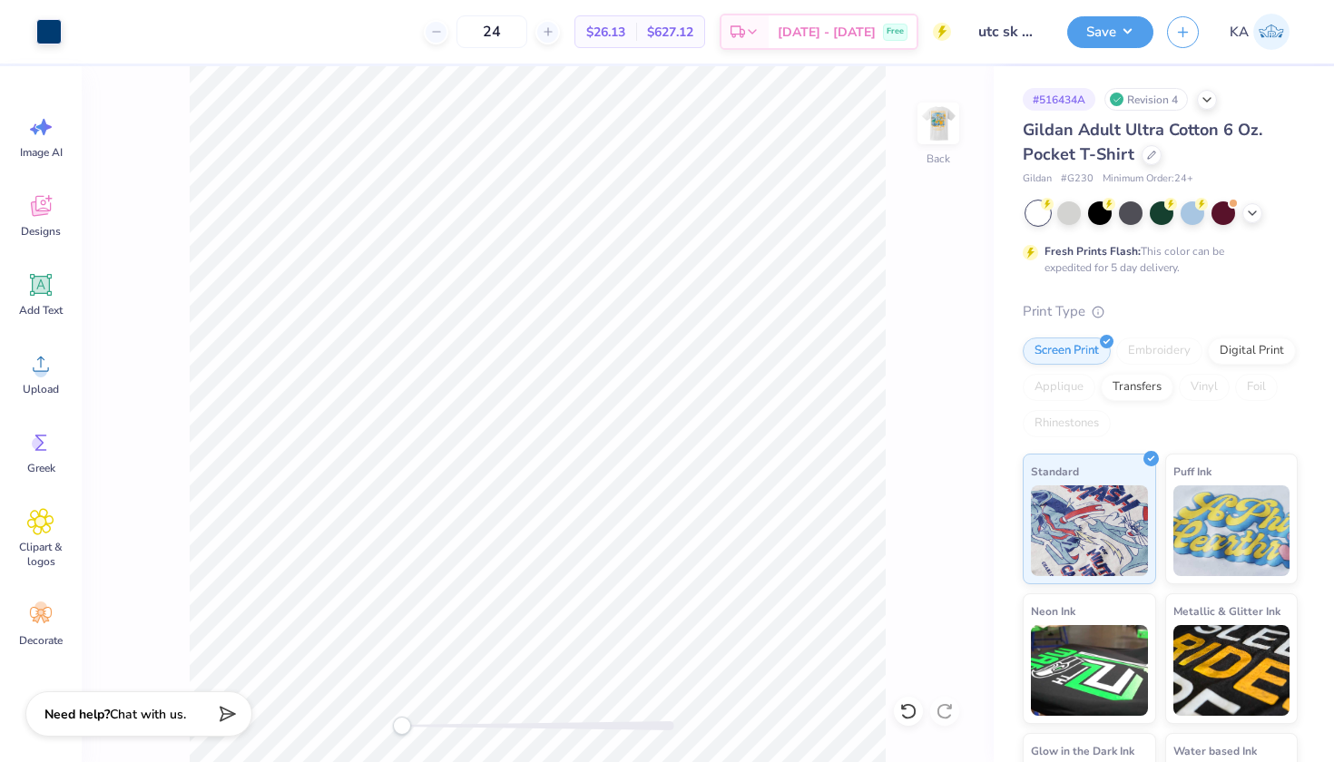
click at [1116, 50] on div "Save KA" at bounding box center [1200, 32] width 267 height 64
